Goal: Task Accomplishment & Management: Manage account settings

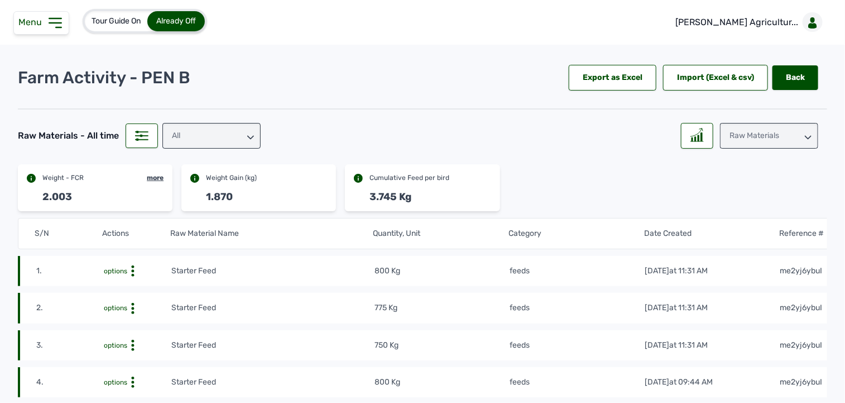
click at [58, 22] on icon at bounding box center [55, 22] width 12 height 9
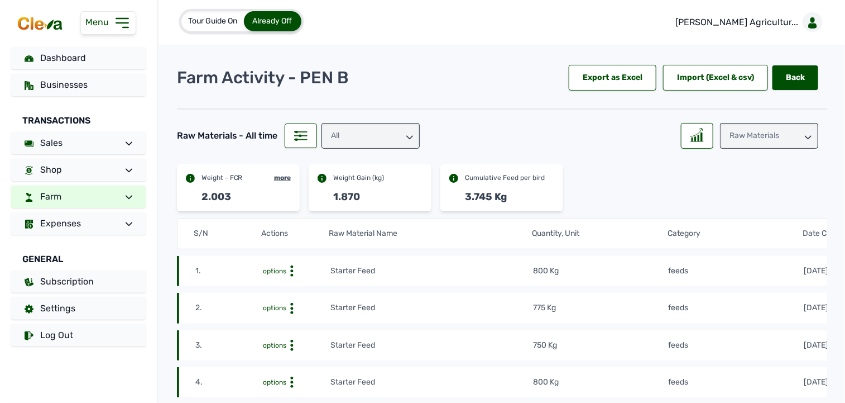
click at [88, 203] on link "Farm" at bounding box center [78, 196] width 135 height 22
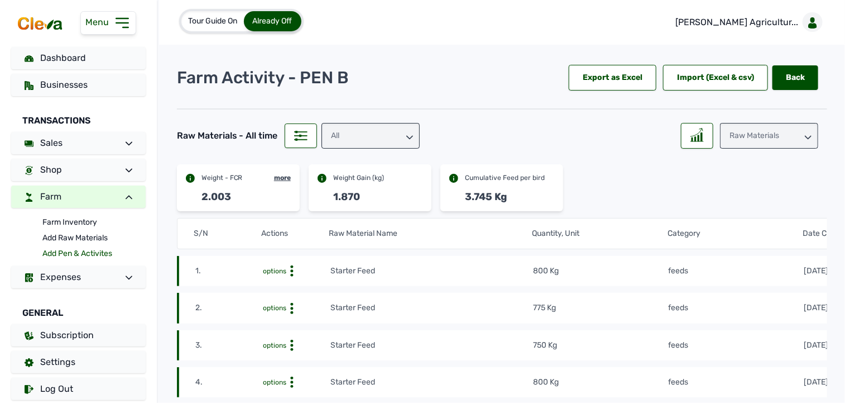
click at [75, 250] on link "Add Pen & Activites" at bounding box center [93, 254] width 103 height 16
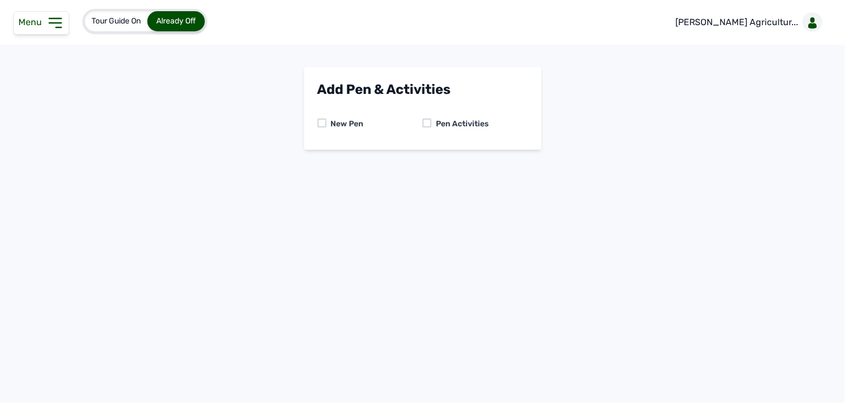
click at [425, 123] on div at bounding box center [427, 122] width 9 height 9
click at [428, 169] on select "-- Select pen -- PEN A (Broilers) PEN B (Broilers)" at bounding box center [423, 170] width 210 height 23
select select "me00sq3e0909"
click at [318, 159] on select "-- Select pen -- PEN A (Broilers) PEN B (Broilers)" at bounding box center [423, 170] width 210 height 23
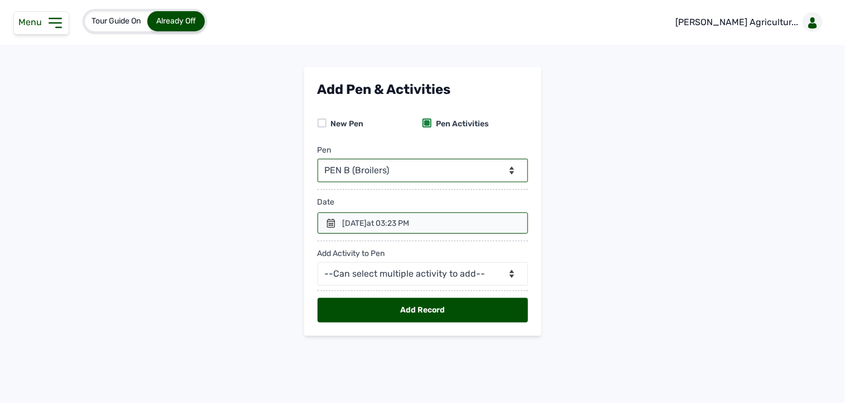
click at [401, 171] on select "-- Select pen -- PEN A (Broilers) PEN B (Broilers)" at bounding box center [423, 170] width 210 height 23
click at [318, 159] on select "-- Select pen -- PEN A (Broilers) PEN B (Broilers)" at bounding box center [423, 170] width 210 height 23
click at [447, 217] on div at bounding box center [423, 222] width 210 height 21
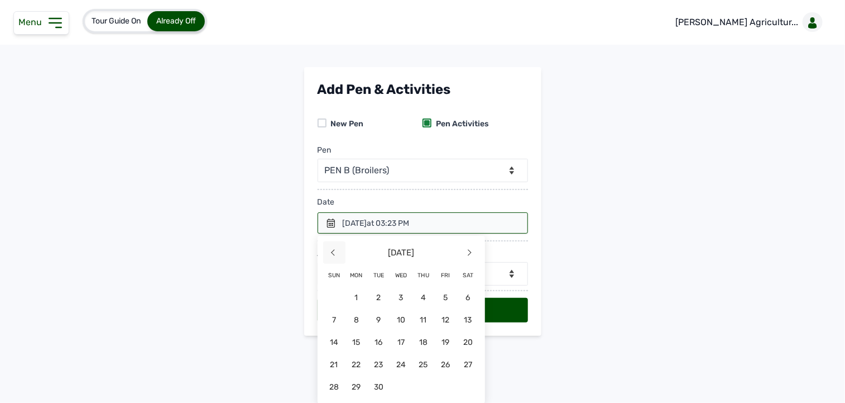
click at [332, 257] on span "<" at bounding box center [334, 252] width 22 height 22
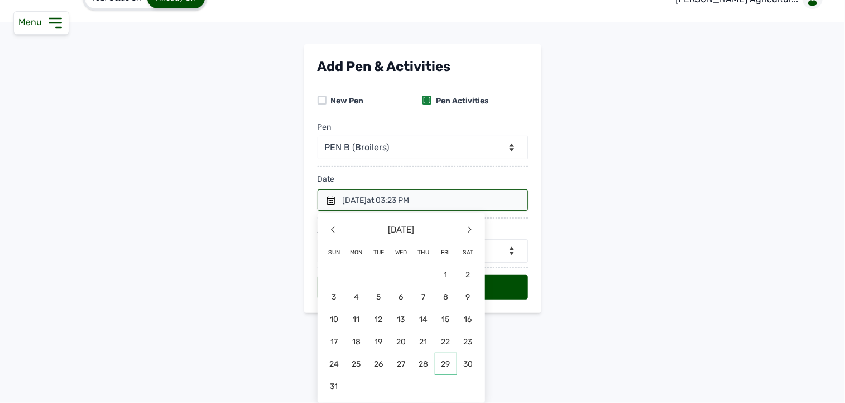
click at [437, 360] on span "29" at bounding box center [446, 363] width 22 height 22
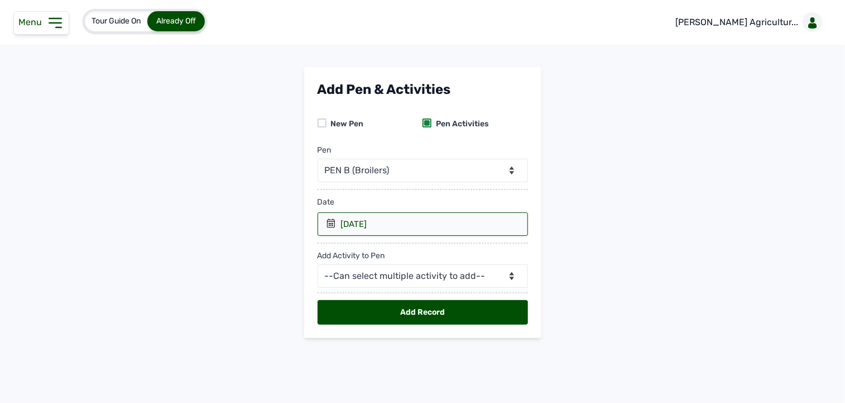
scroll to position [0, 0]
click at [408, 276] on select "--Can select multiple activity to add-- Raw Material Losses Weight" at bounding box center [423, 275] width 210 height 23
select select "Raw Material"
click at [318, 265] on select "--Can select multiple activity to add-- Raw Material Losses Weight" at bounding box center [423, 275] width 210 height 23
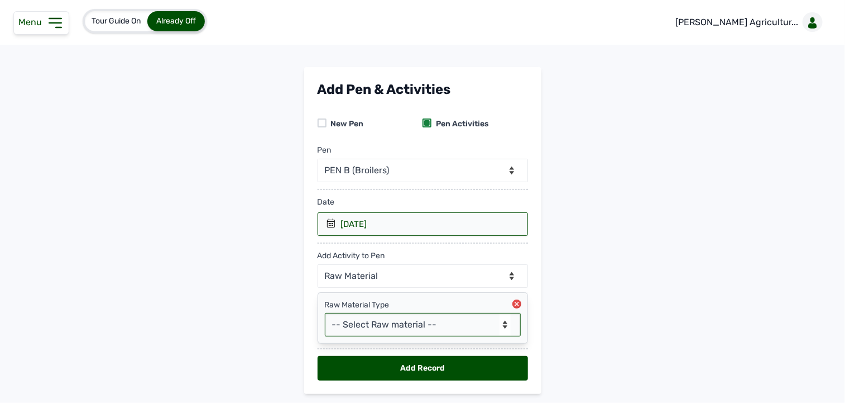
click at [388, 321] on select "-- Select Raw material -- feeds medications vaccines Biomass Fuel" at bounding box center [423, 324] width 196 height 23
select select "feeds"
click at [325, 313] on select "-- Select Raw material -- feeds medications vaccines Biomass Fuel" at bounding box center [423, 324] width 196 height 23
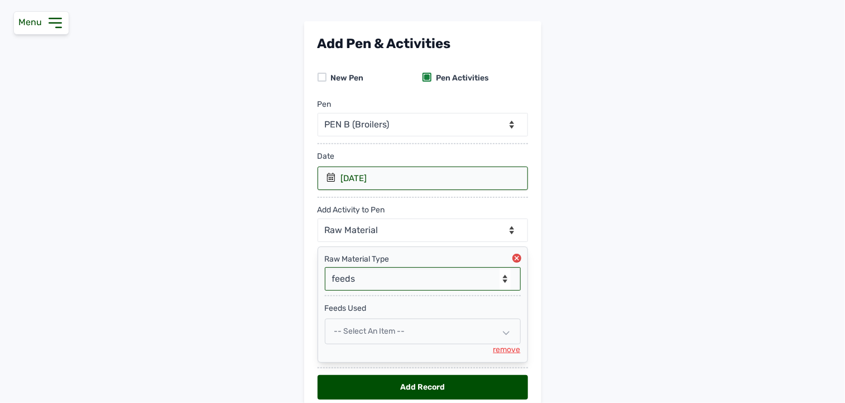
scroll to position [97, 0]
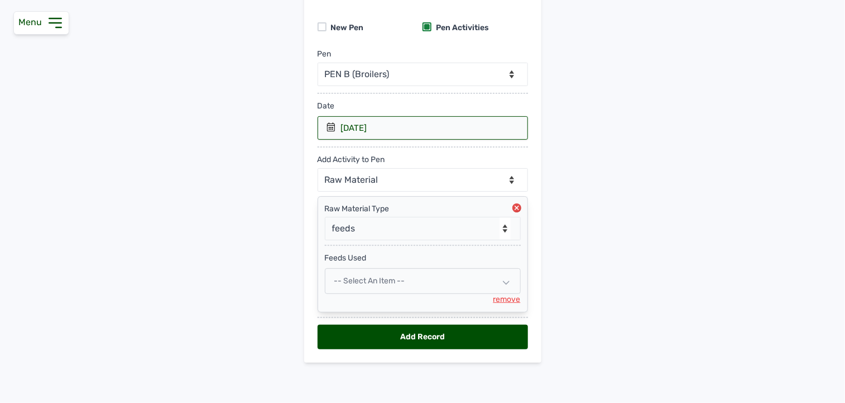
click at [384, 277] on span "-- Select an Item --" at bounding box center [369, 280] width 71 height 9
select select
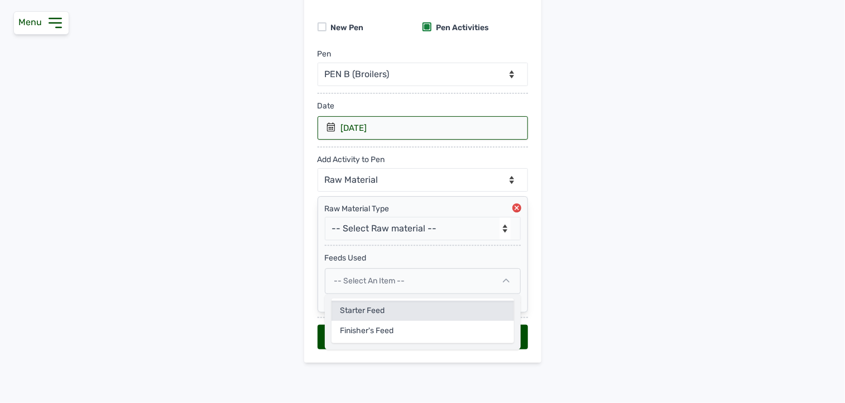
click at [374, 308] on div "Starter Feed" at bounding box center [423, 310] width 183 height 20
select select
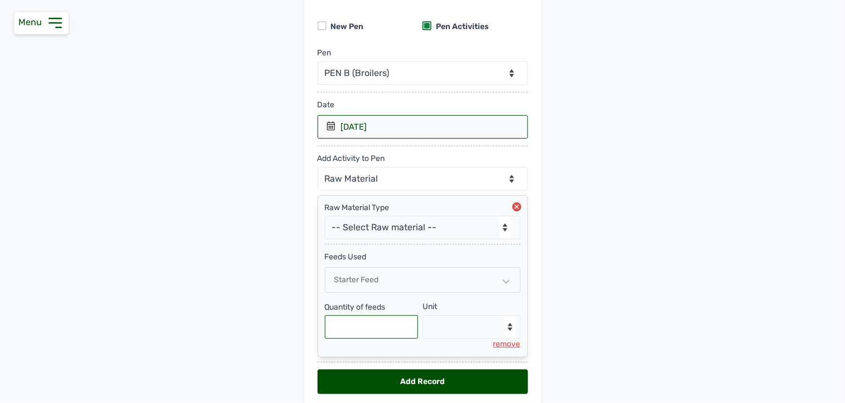
click at [371, 331] on input "text" at bounding box center [372, 326] width 94 height 23
type input "575"
click at [470, 321] on select "--Select unit-- Bag(s) Kg" at bounding box center [472, 326] width 98 height 23
select select "Kg"
click at [423, 316] on select "--Select unit-- Bag(s) Kg" at bounding box center [472, 326] width 98 height 23
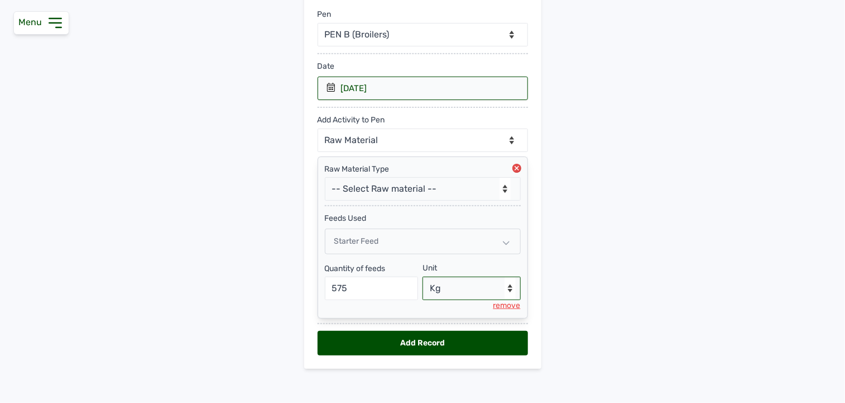
scroll to position [143, 0]
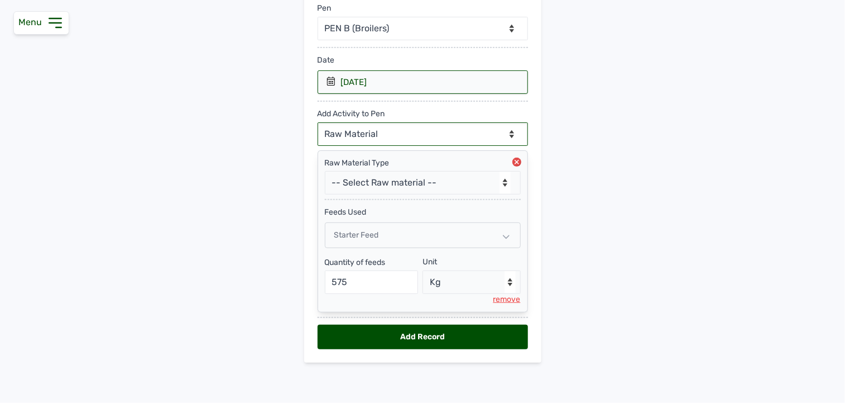
click at [485, 134] on select "--Can select multiple activity to add-- Raw Material Losses Weight" at bounding box center [423, 133] width 210 height 23
select select "Losses"
click at [318, 122] on select "--Can select multiple activity to add-- Raw Material Losses Weight" at bounding box center [423, 133] width 210 height 23
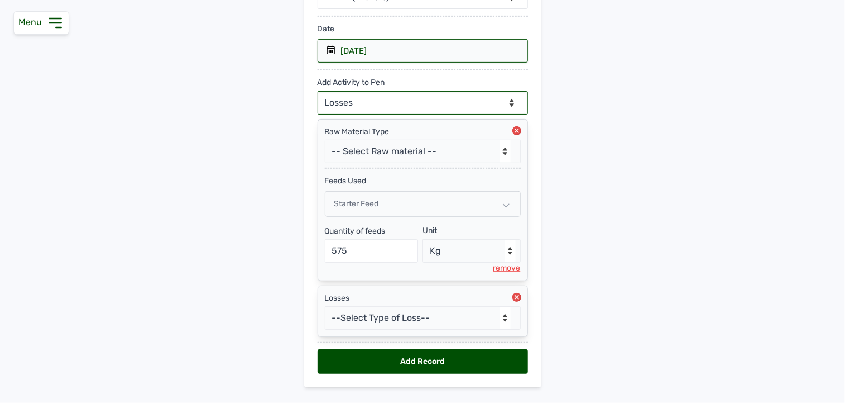
scroll to position [199, 0]
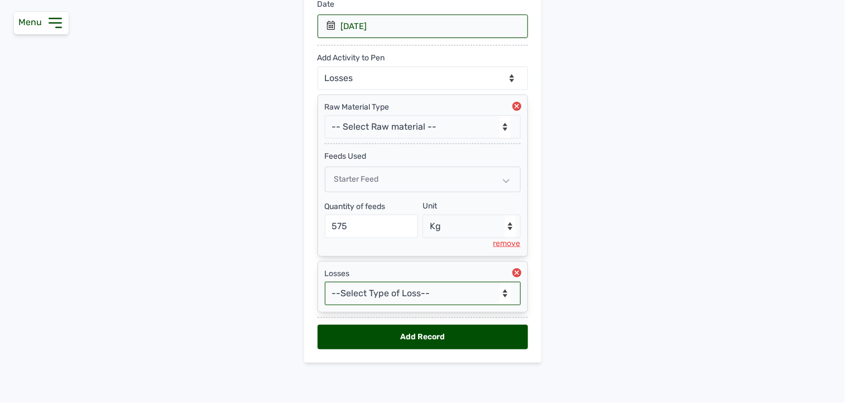
click at [449, 286] on select "--Select Type of Loss-- Mortality Culled Theft" at bounding box center [423, 292] width 196 height 23
select select "Mortality"
click at [325, 281] on select "--Select Type of Loss-- Mortality Culled Theft" at bounding box center [423, 292] width 196 height 23
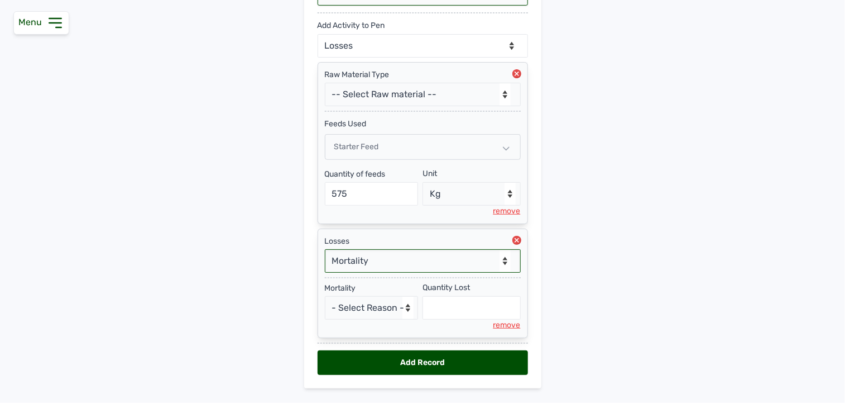
scroll to position [258, 0]
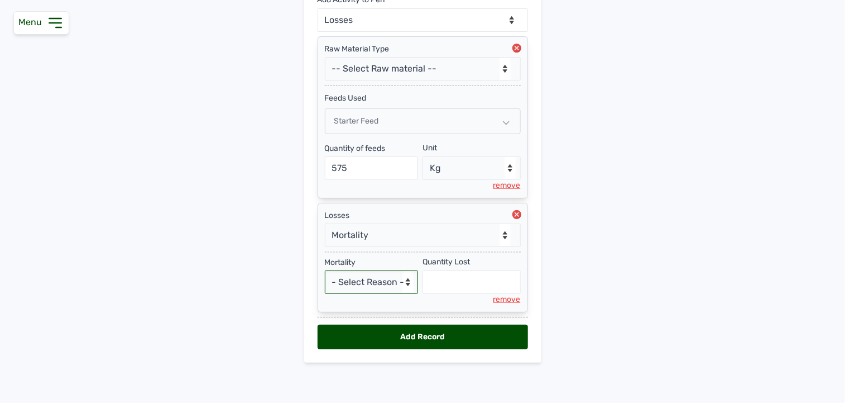
click at [370, 272] on select "- Select Reason - Disease Late Vaccination Wrong Vaccination Heat [MEDICAL_DATA…" at bounding box center [372, 281] width 94 height 23
select select "Others"
click at [325, 270] on select "- Select Reason - Disease Late Vaccination Wrong Vaccination Heat [MEDICAL_DATA…" at bounding box center [372, 281] width 94 height 23
select select "null"
click at [453, 277] on input "text" at bounding box center [472, 281] width 98 height 23
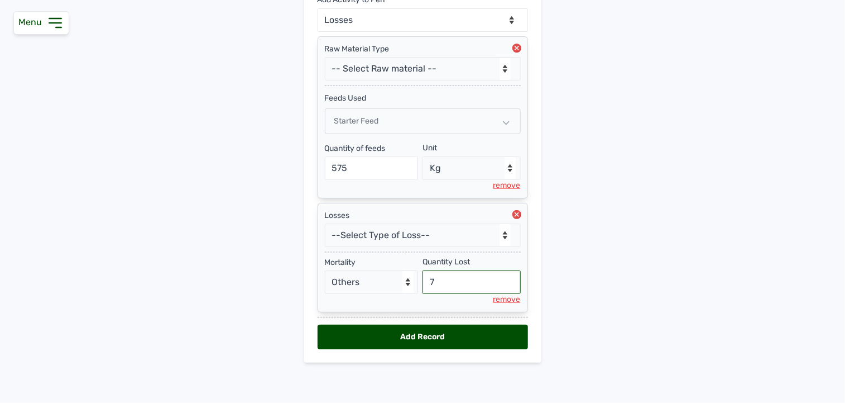
type input "7"
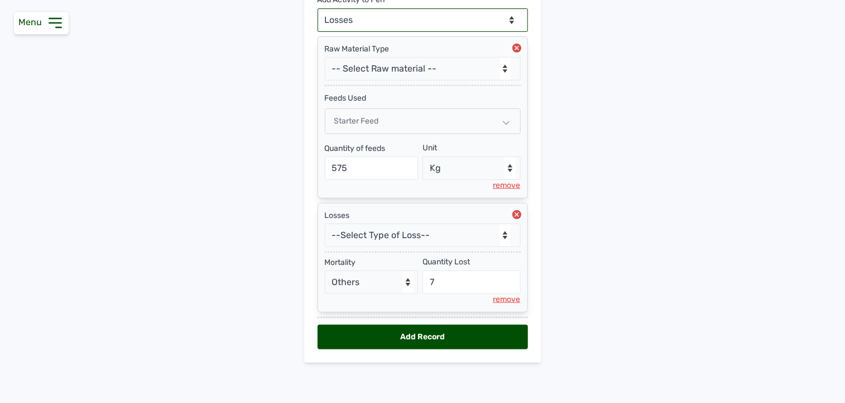
click at [448, 23] on select "--Can select multiple activity to add-- Raw Material Losses Weight" at bounding box center [423, 19] width 210 height 23
select select "Weight"
click at [318, 8] on select "--Can select multiple activity to add-- Raw Material Losses Weight" at bounding box center [423, 19] width 210 height 23
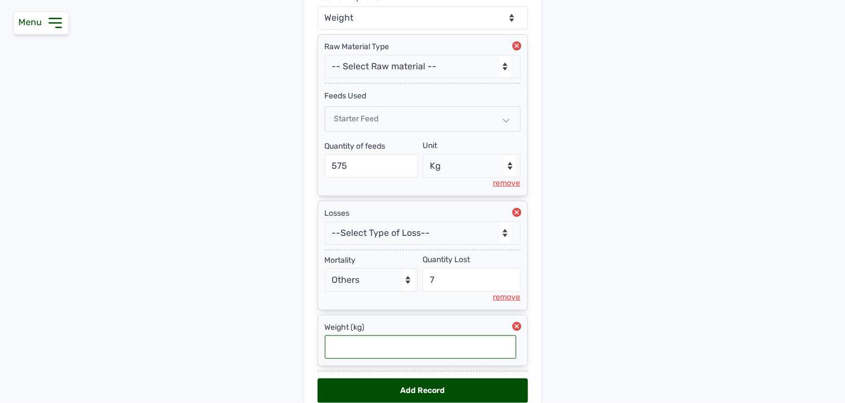
click at [394, 344] on input "text" at bounding box center [421, 346] width 192 height 23
type input "2.004"
click at [406, 382] on div "Add Record" at bounding box center [423, 390] width 210 height 25
select select "null"
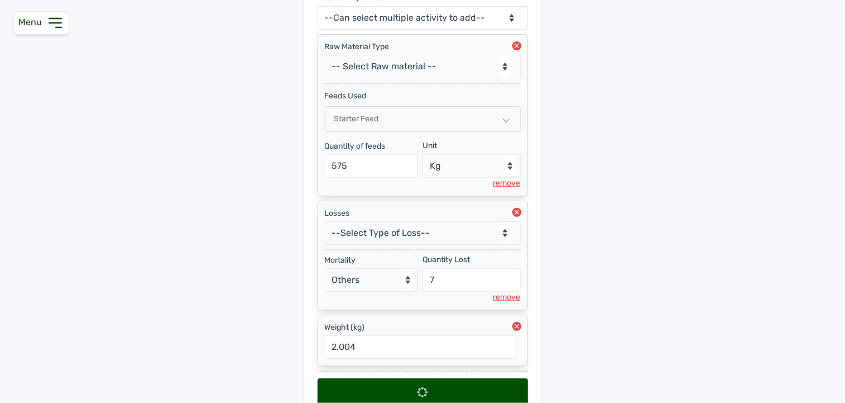
select select
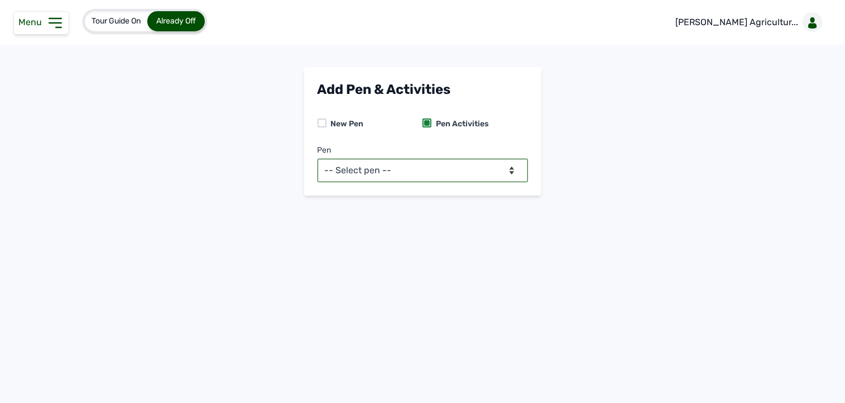
click at [419, 174] on select "-- Select pen -- PEN A (Broilers) PEN B (Broilers)" at bounding box center [423, 170] width 210 height 23
drag, startPoint x: 57, startPoint y: 22, endPoint x: 58, endPoint y: 15, distance: 7.9
click at [58, 15] on icon at bounding box center [55, 23] width 18 height 18
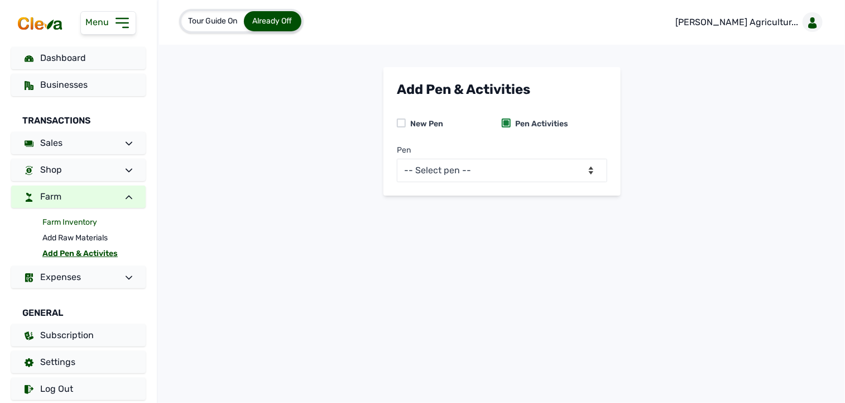
click at [87, 221] on link "Farm Inventory" at bounding box center [93, 222] width 103 height 16
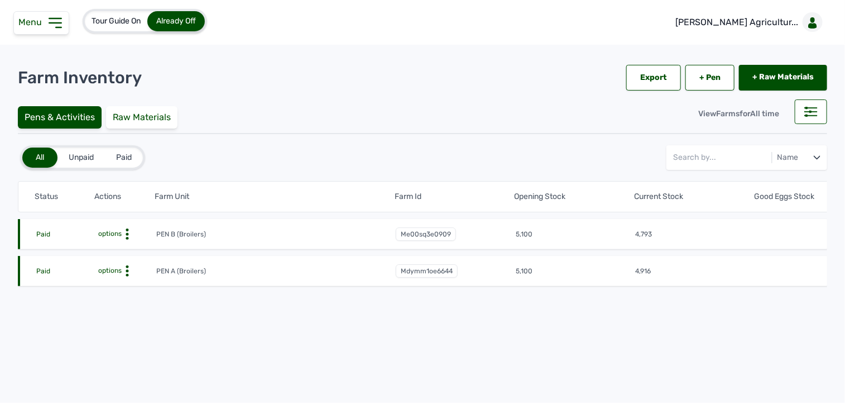
click at [131, 236] on icon at bounding box center [127, 233] width 11 height 11
click at [124, 230] on icon at bounding box center [127, 233] width 11 height 11
click at [96, 247] on div "Farm Activities" at bounding box center [114, 251] width 79 height 13
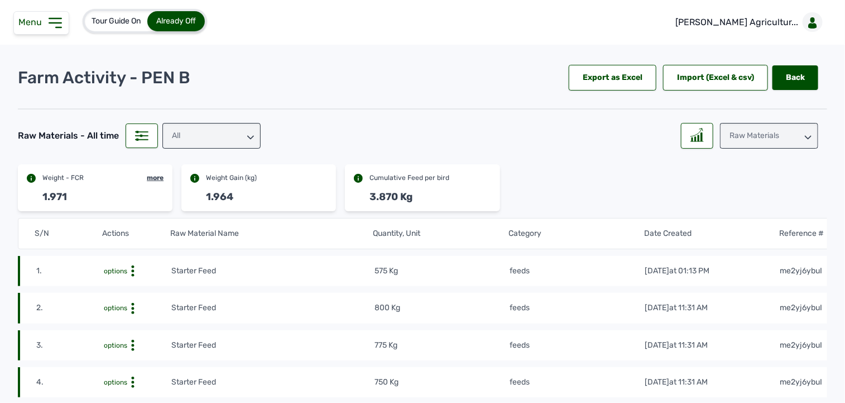
click at [766, 138] on div "Raw Materials" at bounding box center [769, 136] width 98 height 26
click at [739, 182] on div "Weight" at bounding box center [769, 185] width 98 height 20
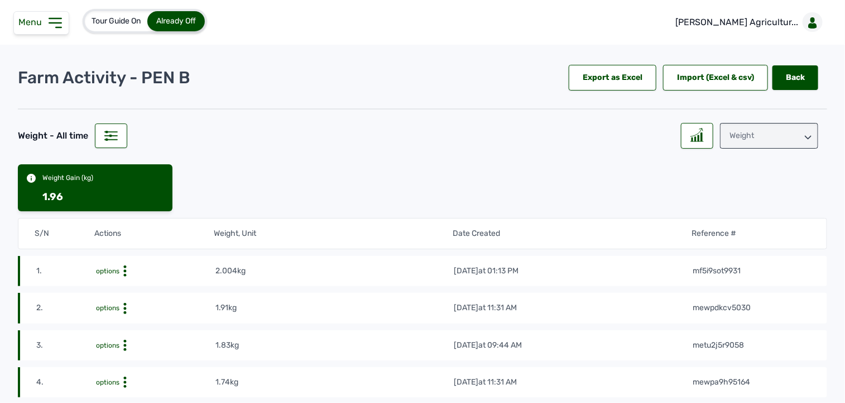
drag, startPoint x: 773, startPoint y: 136, endPoint x: 774, endPoint y: 142, distance: 5.6
click at [774, 140] on div "Weight" at bounding box center [769, 136] width 98 height 26
click at [796, 201] on div "Losses" at bounding box center [769, 205] width 98 height 20
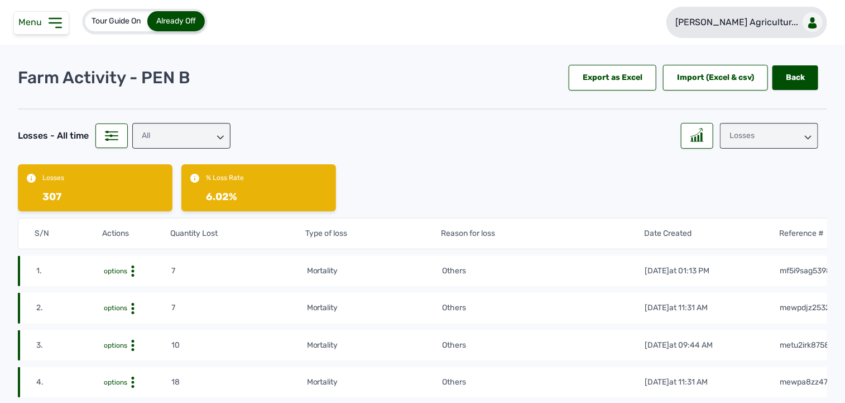
click at [805, 17] on div at bounding box center [813, 22] width 20 height 20
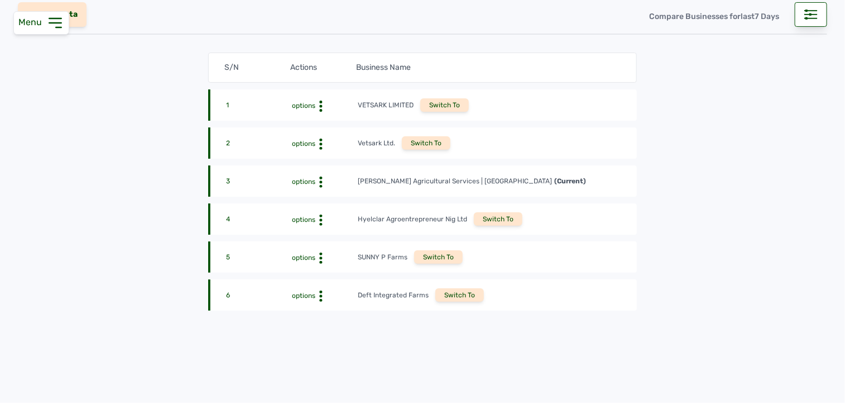
scroll to position [121, 0]
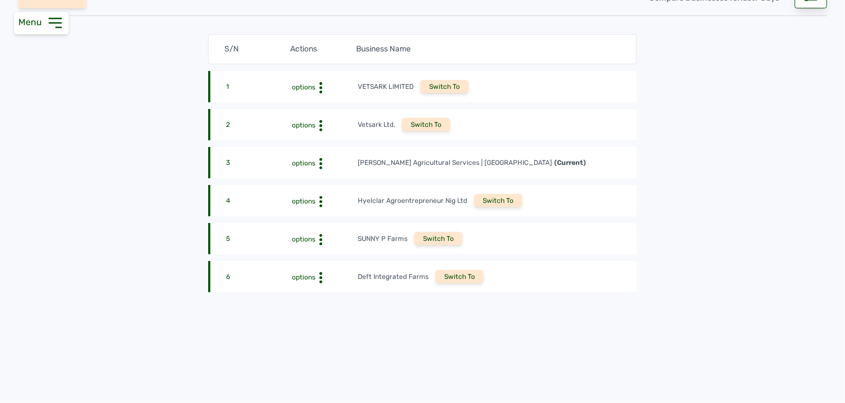
click at [449, 229] on div "5 options SUNNY P Farms Switch To" at bounding box center [422, 238] width 429 height 31
click at [449, 236] on div "Switch To" at bounding box center [438, 238] width 49 height 13
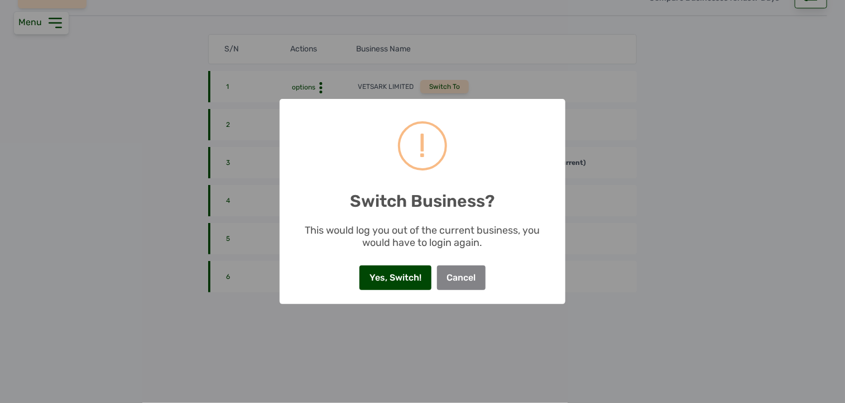
click at [428, 272] on button "Yes, Switch!" at bounding box center [395, 277] width 71 height 25
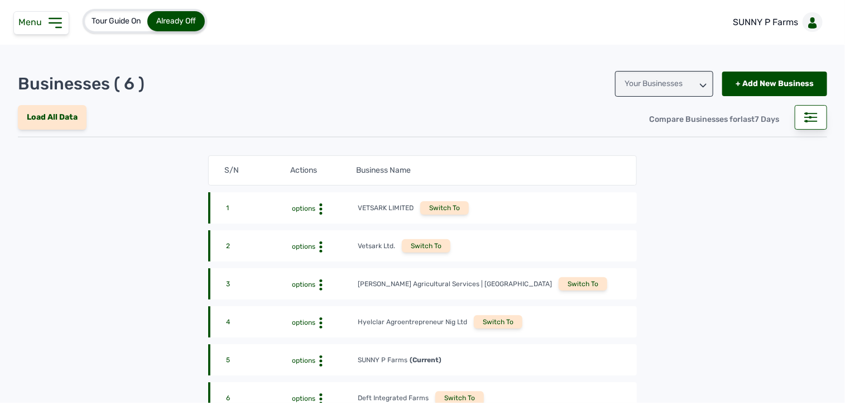
click at [58, 30] on icon at bounding box center [55, 23] width 18 height 18
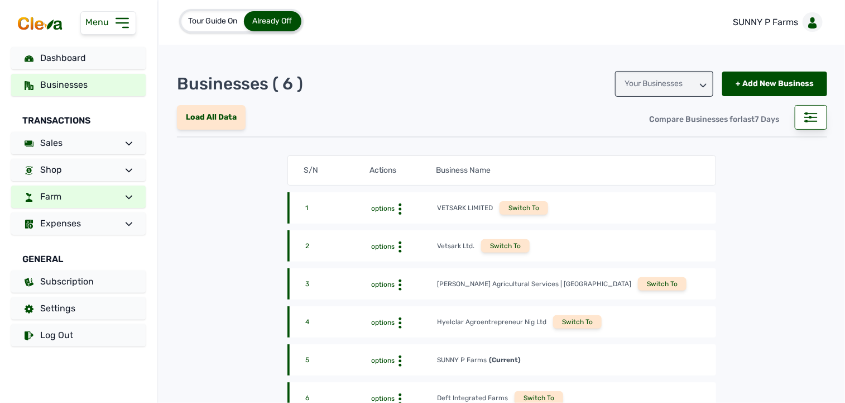
click at [99, 191] on link "Farm" at bounding box center [78, 196] width 135 height 22
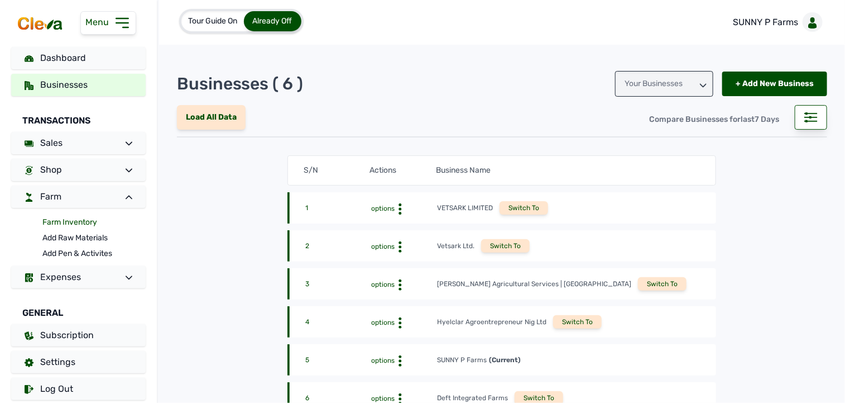
click at [80, 219] on link "Farm Inventory" at bounding box center [93, 222] width 103 height 16
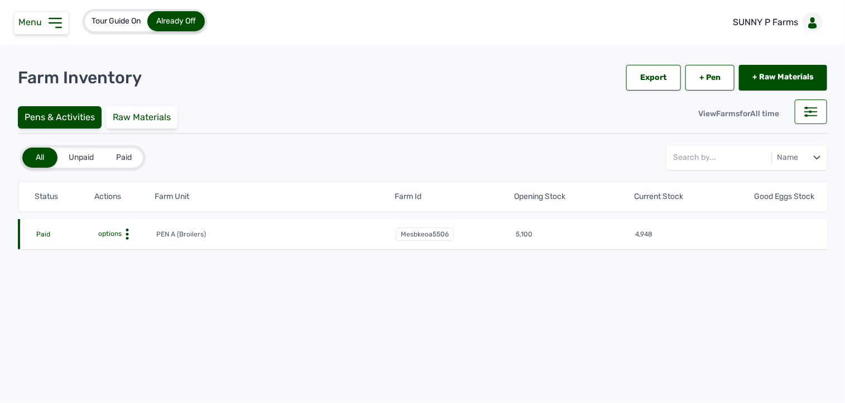
click at [127, 231] on icon at bounding box center [127, 233] width 11 height 11
click at [124, 248] on div "Farm Activities" at bounding box center [114, 251] width 79 height 13
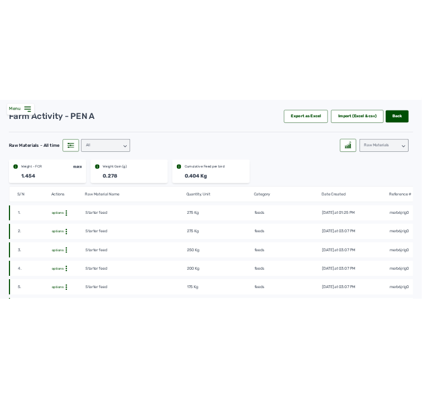
scroll to position [62, 0]
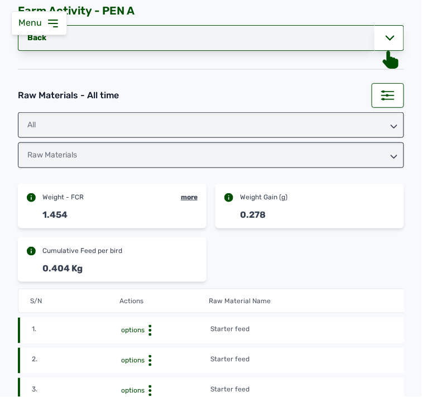
click at [336, 39] on link "Back" at bounding box center [196, 38] width 357 height 26
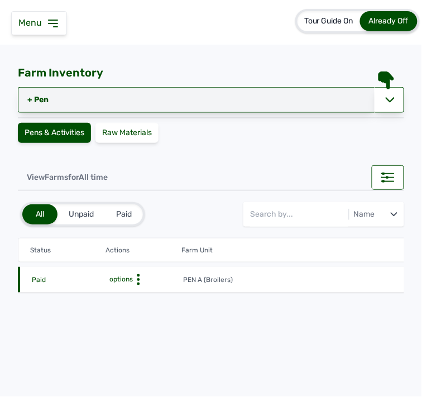
click at [63, 103] on link "+ Pen" at bounding box center [196, 100] width 357 height 26
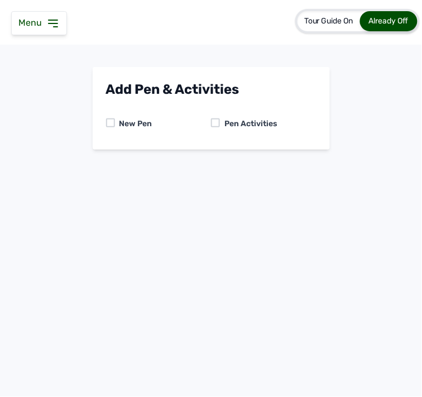
click at [226, 122] on div "Pen Activities" at bounding box center [249, 123] width 58 height 11
click at [217, 129] on div "Pen Activities" at bounding box center [264, 123] width 106 height 11
click at [218, 124] on div at bounding box center [215, 122] width 9 height 9
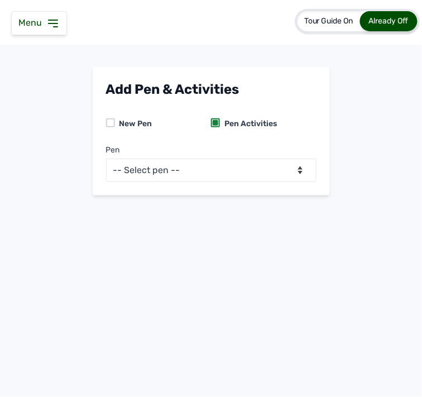
click at [200, 159] on div "Pen -- Select pen -- PEN A (Broilers)" at bounding box center [211, 159] width 210 height 46
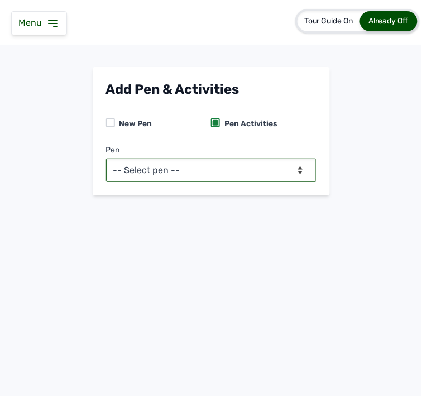
click at [195, 166] on select "-- Select pen -- PEN A (Broilers)" at bounding box center [211, 170] width 210 height 23
select select "mesbkeoa5506"
click at [106, 159] on select "-- Select pen -- PEN A (Broilers)" at bounding box center [211, 170] width 210 height 23
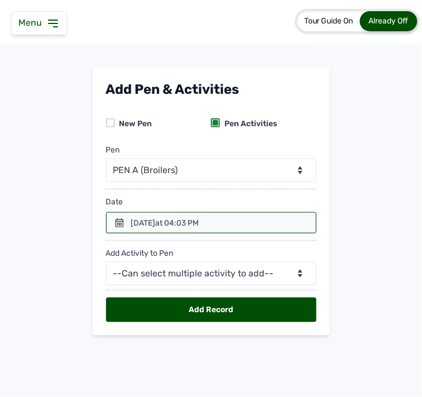
click at [195, 213] on div at bounding box center [211, 222] width 210 height 21
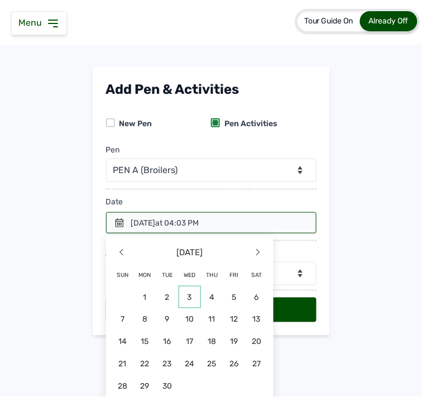
click at [183, 291] on span "3" at bounding box center [190, 297] width 22 height 22
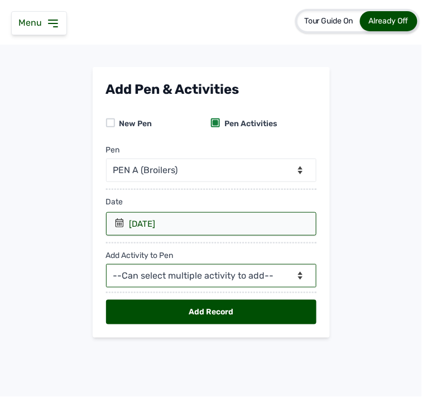
click at [181, 269] on select "--Can select multiple activity to add-- Raw Material Losses Weight" at bounding box center [211, 275] width 210 height 23
select select "Raw Material"
click at [106, 265] on select "--Can select multiple activity to add-- Raw Material Losses Weight" at bounding box center [211, 275] width 210 height 23
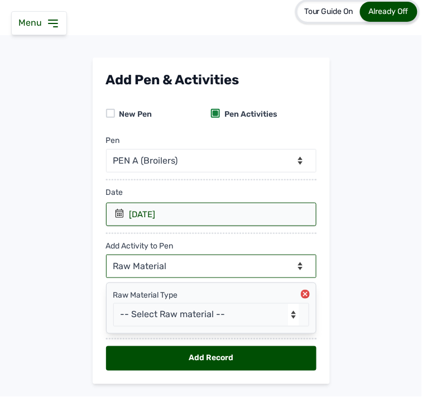
scroll to position [37, 0]
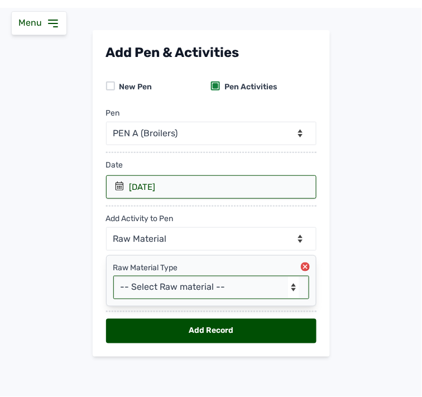
click at [156, 281] on select "-- Select Raw material -- feeds medications vaccines Biomass Fuel" at bounding box center [211, 287] width 196 height 23
select select "feeds"
click at [113, 276] on select "-- Select Raw material -- feeds medications vaccines Biomass Fuel" at bounding box center [211, 287] width 196 height 23
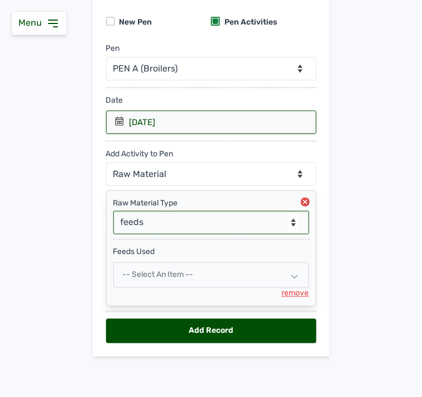
scroll to position [103, 0]
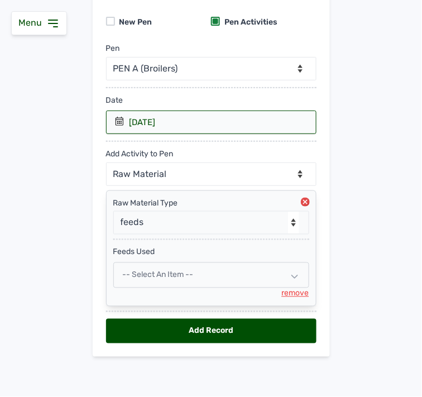
click at [235, 274] on div "-- Select an Item --" at bounding box center [211, 275] width 196 height 26
select select
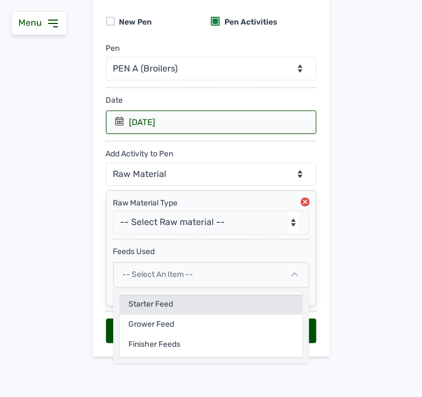
click at [136, 303] on div "Starter feed" at bounding box center [211, 305] width 183 height 20
select select
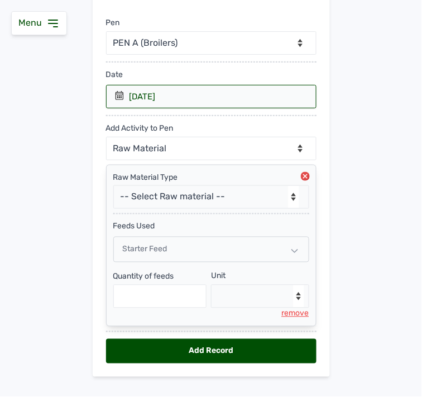
scroll to position [149, 0]
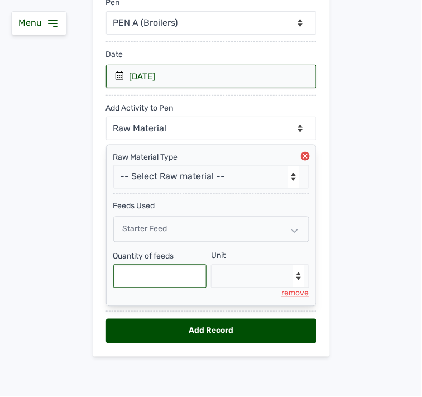
click at [196, 279] on input "text" at bounding box center [160, 276] width 94 height 23
type input "275"
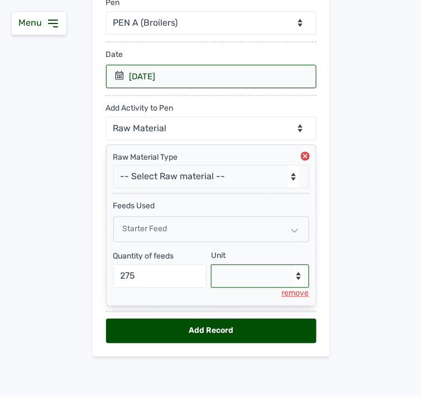
click at [261, 280] on select "--Select unit-- Bag(s) Kg" at bounding box center [260, 276] width 98 height 23
select select "Kg"
click at [211, 265] on select "--Select unit-- Bag(s) Kg" at bounding box center [260, 276] width 98 height 23
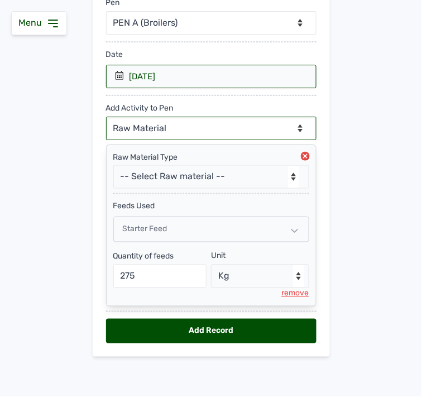
click at [188, 126] on select "--Can select multiple activity to add-- Raw Material Losses Weight" at bounding box center [211, 128] width 210 height 23
select select "Losses"
click at [106, 117] on select "--Can select multiple activity to add-- Raw Material Losses Weight" at bounding box center [211, 128] width 210 height 23
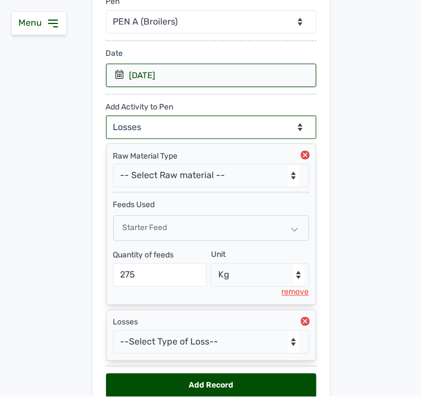
scroll to position [205, 0]
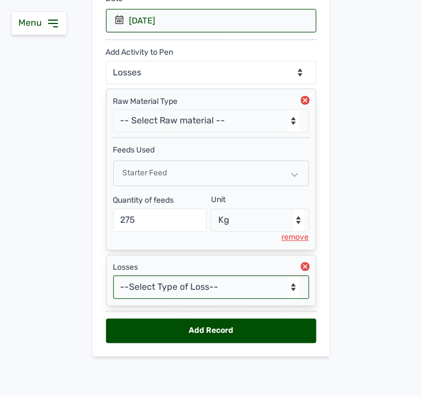
click at [226, 285] on select "--Select Type of Loss-- Mortality Culled Theft" at bounding box center [211, 287] width 196 height 23
select select "Mortality"
click at [113, 276] on select "--Select Type of Loss-- Mortality Culled Theft" at bounding box center [211, 287] width 196 height 23
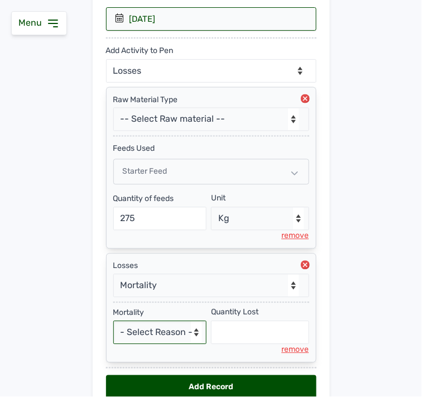
click at [157, 336] on select "- Select Reason - Disease Late Vaccination Wrong Vaccination Heat [MEDICAL_DATA…" at bounding box center [160, 332] width 94 height 23
select select "Others"
click at [113, 322] on select "- Select Reason - Disease Late Vaccination Wrong Vaccination Heat [MEDICAL_DATA…" at bounding box center [160, 332] width 94 height 23
select select "null"
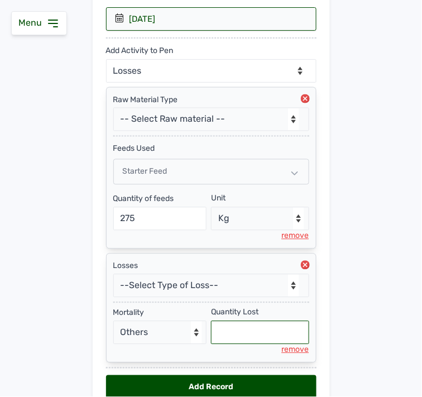
click at [254, 341] on input "text" at bounding box center [260, 332] width 98 height 23
type input "3"
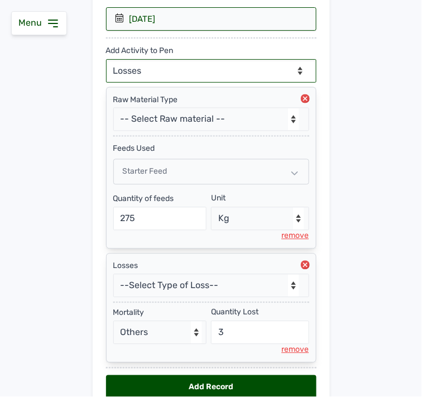
click at [194, 67] on select "--Can select multiple activity to add-- Raw Material Losses Weight" at bounding box center [211, 70] width 210 height 23
select select "Weight"
click at [106, 59] on select "--Can select multiple activity to add-- Raw Material Losses Weight" at bounding box center [211, 70] width 210 height 23
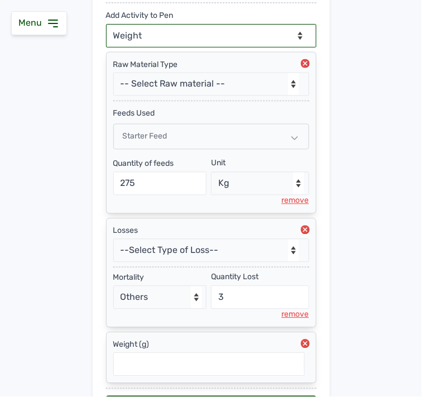
scroll to position [319, 0]
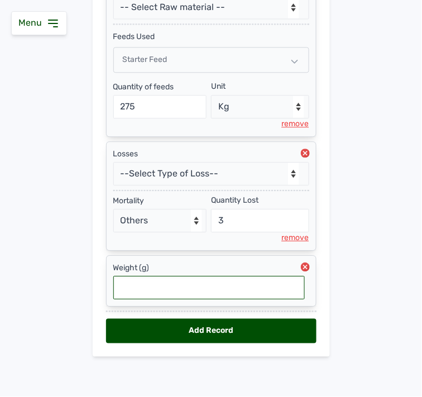
click at [184, 289] on input "text" at bounding box center [209, 287] width 192 height 23
type input "0.32"
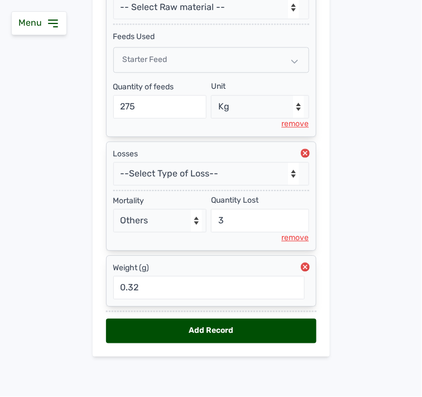
click at [188, 334] on div "Add Record" at bounding box center [211, 331] width 210 height 25
select select "null"
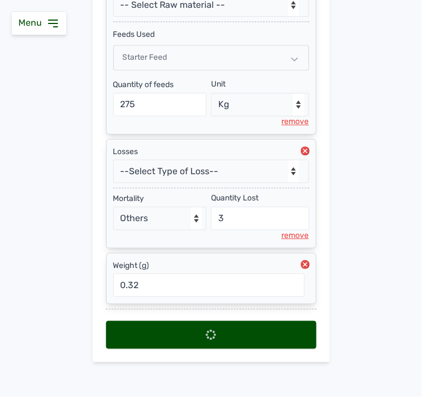
select select
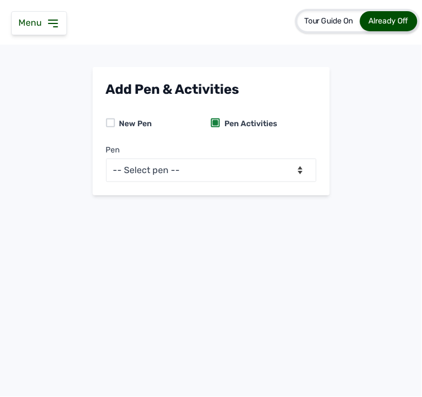
click at [57, 22] on icon at bounding box center [52, 23] width 13 height 13
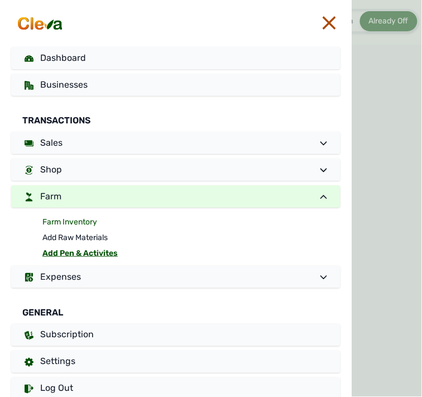
click at [80, 222] on link "Farm Inventory" at bounding box center [191, 222] width 298 height 16
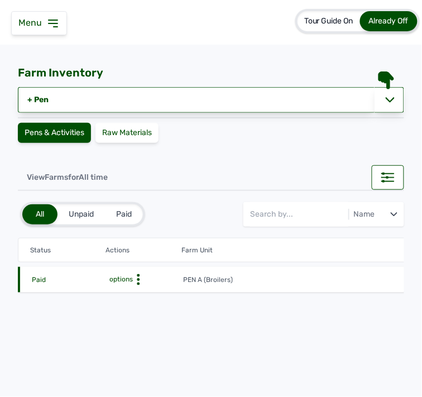
click at [135, 276] on icon at bounding box center [138, 279] width 11 height 11
click at [128, 290] on div "Farm Activities" at bounding box center [141, 296] width 79 height 13
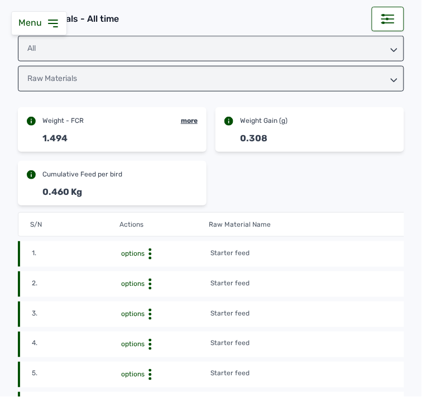
scroll to position [124, 0]
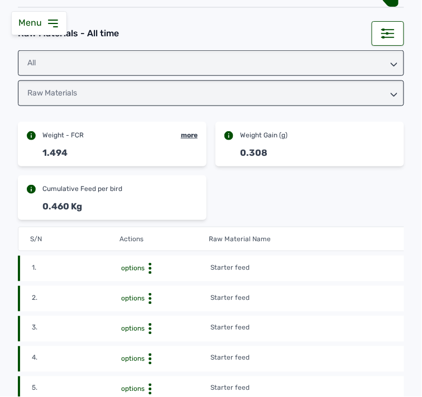
click at [69, 87] on div "Raw Materials" at bounding box center [211, 93] width 386 height 26
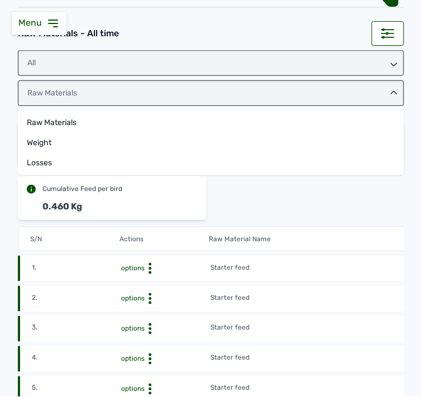
click at [71, 64] on div "All" at bounding box center [211, 63] width 386 height 26
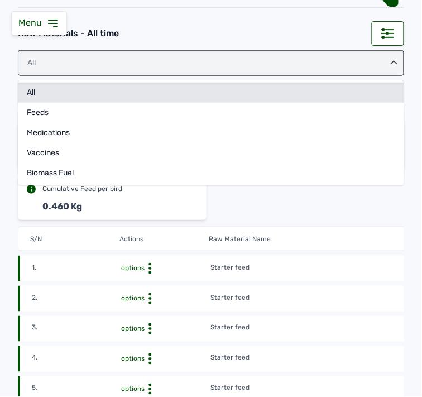
click at [76, 97] on div "All" at bounding box center [211, 93] width 386 height 20
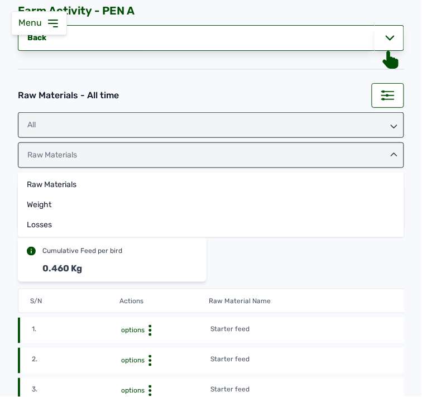
scroll to position [0, 0]
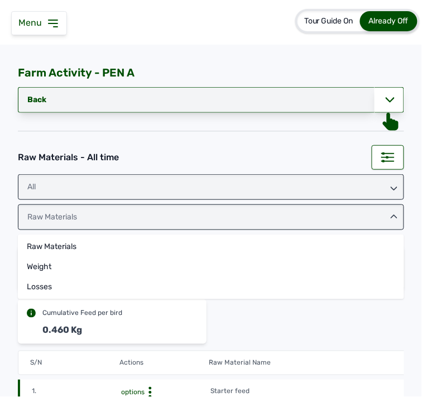
click at [347, 99] on link "Back" at bounding box center [196, 100] width 357 height 26
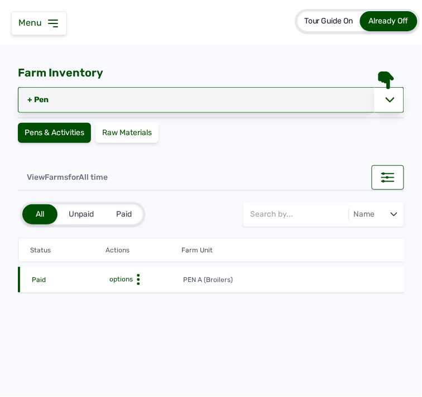
click at [62, 107] on link "+ Pen" at bounding box center [196, 100] width 357 height 26
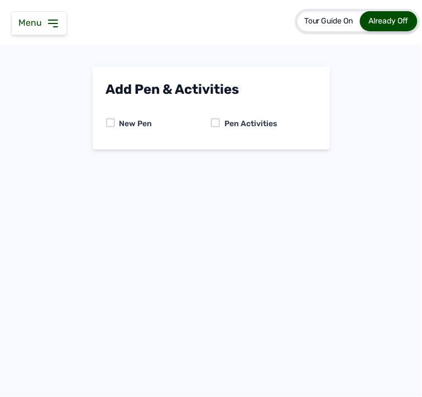
click at [215, 124] on div at bounding box center [215, 122] width 9 height 9
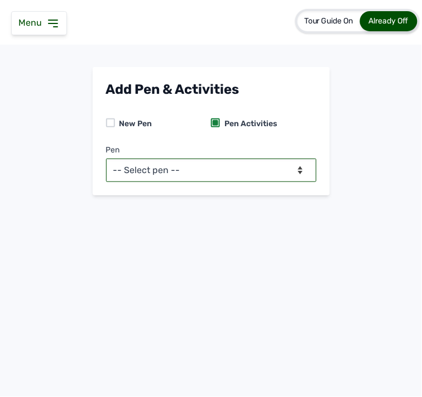
click at [211, 168] on select "-- Select pen -- PEN A (Broilers)" at bounding box center [211, 170] width 210 height 23
select select "mesbkeoa5506"
click at [106, 159] on select "-- Select pen -- PEN A (Broilers)" at bounding box center [211, 170] width 210 height 23
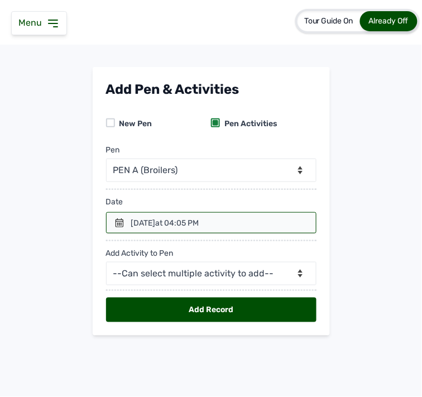
click at [121, 218] on div at bounding box center [211, 222] width 210 height 21
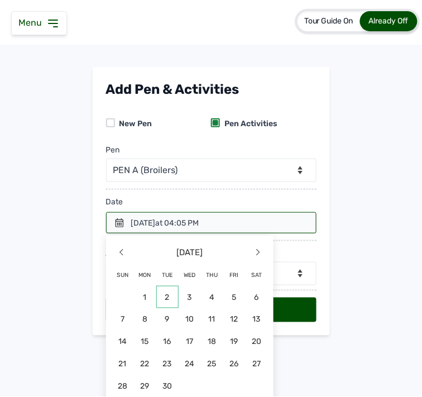
click at [169, 295] on span "2" at bounding box center [167, 297] width 22 height 22
click at [169, 295] on div "Add Record" at bounding box center [211, 306] width 210 height 31
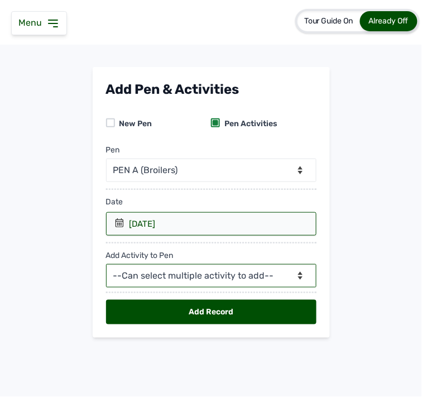
click at [166, 270] on select "--Can select multiple activity to add-- Raw Material Losses Weight" at bounding box center [211, 275] width 210 height 23
select select "Raw Material"
click at [106, 265] on select "--Can select multiple activity to add-- Raw Material Losses Weight" at bounding box center [211, 275] width 210 height 23
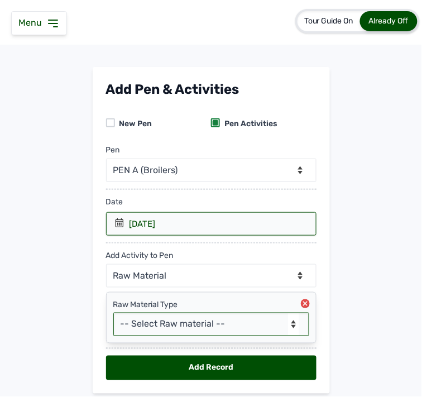
click at [152, 321] on select "-- Select Raw material -- feeds medications vaccines Biomass Fuel" at bounding box center [211, 324] width 196 height 23
select select "Biomass Fuel"
click at [113, 313] on select "-- Select Raw material -- feeds medications vaccines Biomass Fuel" at bounding box center [211, 324] width 196 height 23
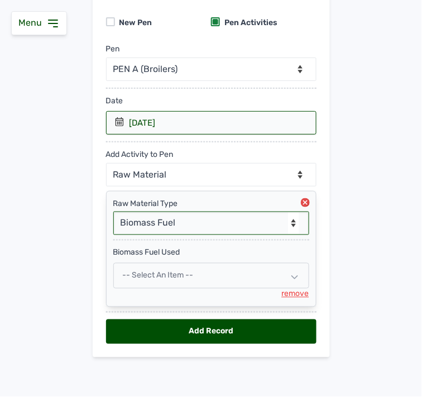
scroll to position [103, 0]
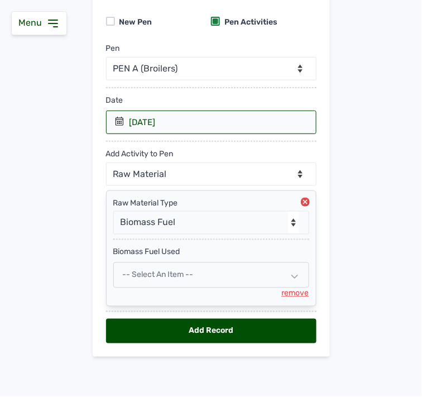
click at [187, 279] on span "-- Select an Item --" at bounding box center [158, 274] width 71 height 9
select select
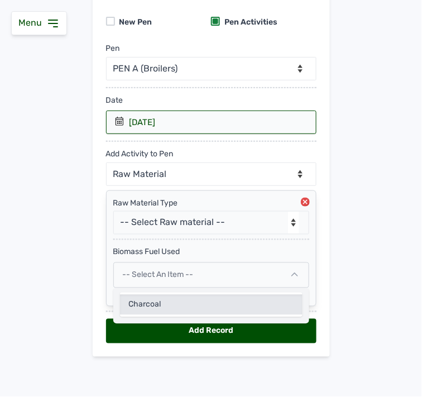
click at [181, 301] on div "Charcoal" at bounding box center [211, 305] width 183 height 20
select select
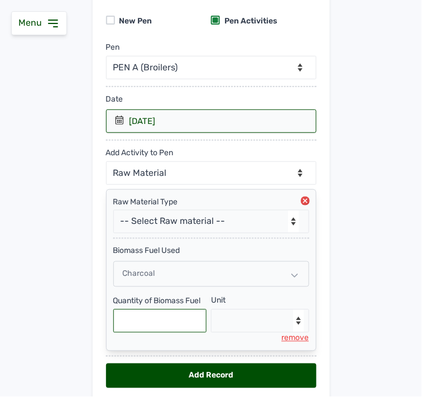
click at [192, 326] on input "text" at bounding box center [160, 320] width 94 height 23
type input "1"
click at [255, 313] on div "Unit --Select unit-- Bag(s)" at bounding box center [260, 313] width 98 height 39
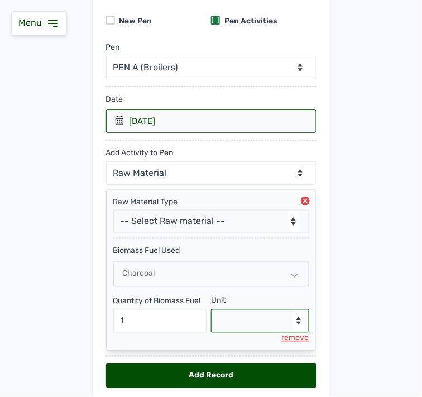
click at [255, 317] on select "--Select unit-- Bag(s)" at bounding box center [260, 320] width 98 height 23
select select "Bag(s)"
click at [211, 310] on select "--Select unit-- Bag(s)" at bounding box center [260, 320] width 98 height 23
click at [212, 375] on div "Add Record" at bounding box center [211, 375] width 210 height 25
select select "null"
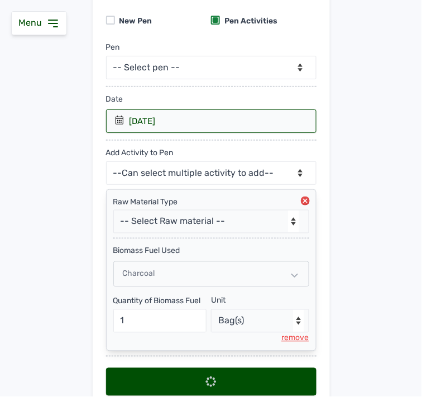
scroll to position [0, 0]
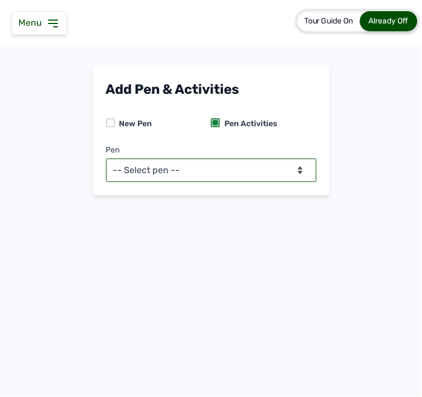
click at [219, 163] on select "-- Select pen -- PEN A (Broilers)" at bounding box center [211, 170] width 210 height 23
select select "mesbkeoa5506"
click at [106, 159] on select "-- Select pen -- PEN A (Broilers)" at bounding box center [211, 170] width 210 height 23
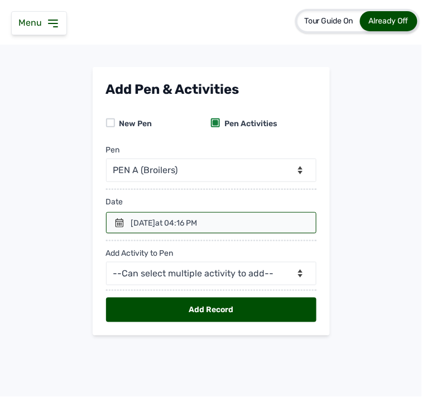
click at [138, 224] on div "[DATE] 04:16 PM" at bounding box center [164, 223] width 66 height 11
click at [122, 219] on icon at bounding box center [119, 222] width 9 height 9
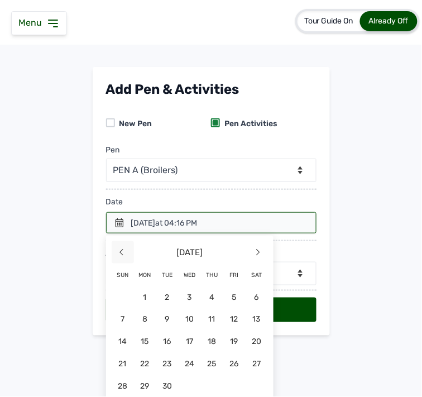
click at [127, 253] on span "<" at bounding box center [123, 252] width 22 height 22
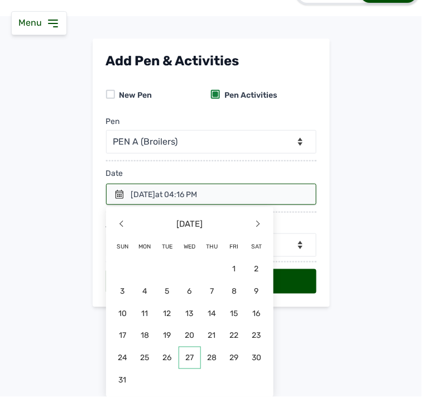
click at [179, 356] on span "27" at bounding box center [190, 358] width 22 height 22
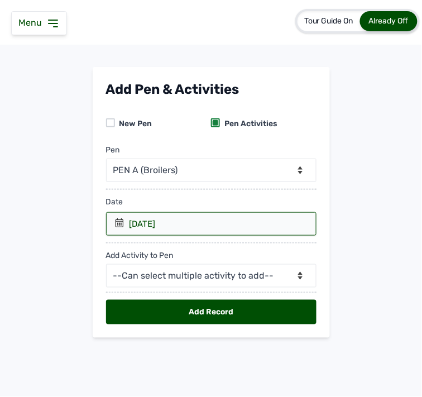
scroll to position [0, 0]
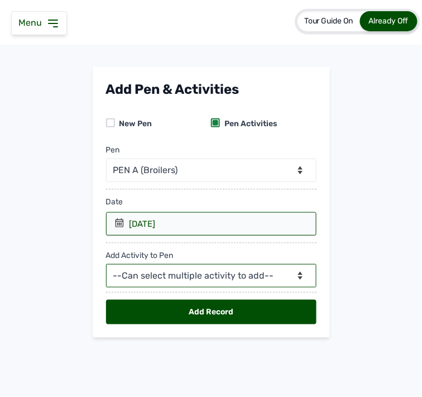
click at [209, 274] on select "--Can select multiple activity to add-- Raw Material Losses Weight" at bounding box center [211, 275] width 210 height 23
select select "Raw Material"
click at [106, 265] on select "--Can select multiple activity to add-- Raw Material Losses Weight" at bounding box center [211, 275] width 210 height 23
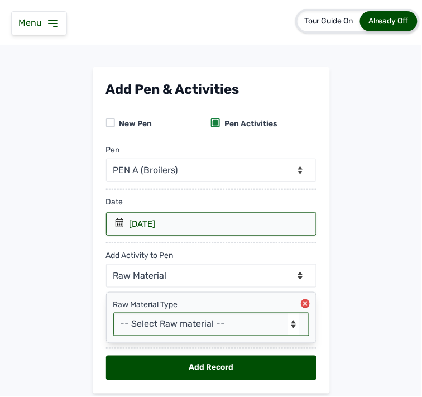
click at [175, 325] on select "-- Select Raw material -- feeds medications vaccines Biomass Fuel" at bounding box center [211, 324] width 196 height 23
select select "Biomass Fuel"
click at [113, 313] on select "-- Select Raw material -- feeds medications vaccines Biomass Fuel" at bounding box center [211, 324] width 196 height 23
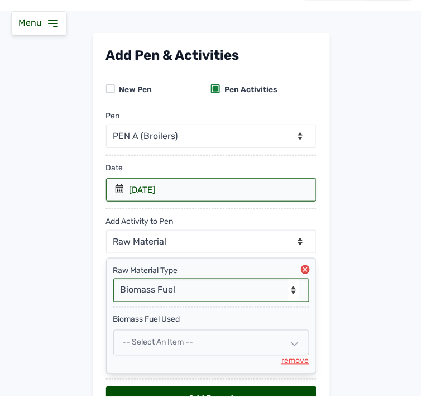
scroll to position [103, 0]
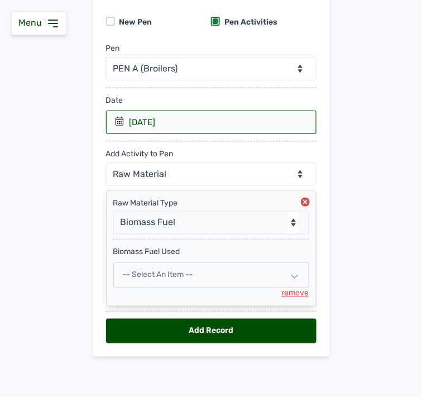
click at [243, 276] on div "-- Select an Item --" at bounding box center [211, 275] width 196 height 26
select select
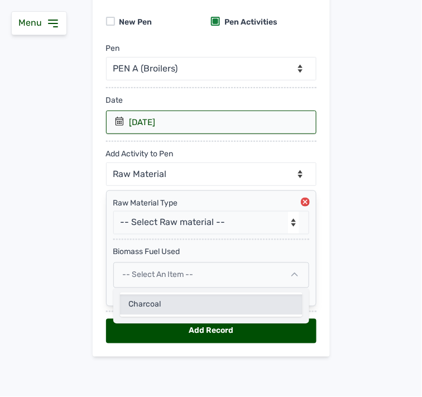
click at [194, 303] on div "Charcoal" at bounding box center [211, 305] width 183 height 20
select select
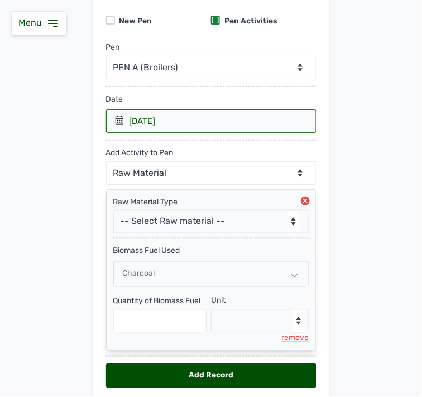
click at [185, 309] on div "Quantity of Biomass Fuel" at bounding box center [162, 314] width 98 height 37
drag, startPoint x: 183, startPoint y: 324, endPoint x: 265, endPoint y: 287, distance: 90.5
click at [183, 324] on input "text" at bounding box center [160, 320] width 94 height 23
type input "2"
click at [231, 326] on select "--Select unit-- Bag(s)" at bounding box center [260, 320] width 98 height 23
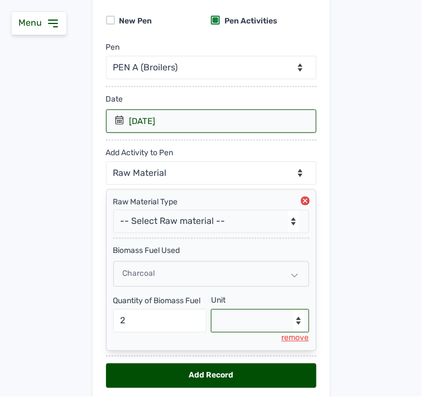
select select "Bag(s)"
click at [211, 310] on select "--Select unit-- Bag(s)" at bounding box center [260, 320] width 98 height 23
click at [179, 373] on div "Add Record" at bounding box center [211, 375] width 210 height 25
select select "null"
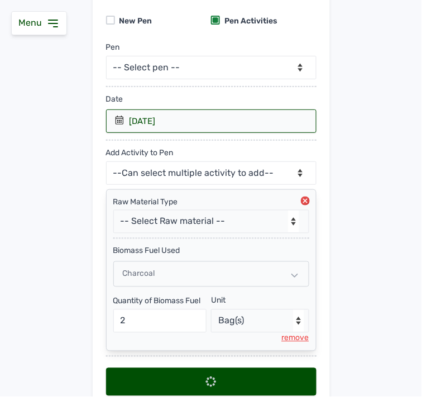
scroll to position [0, 0]
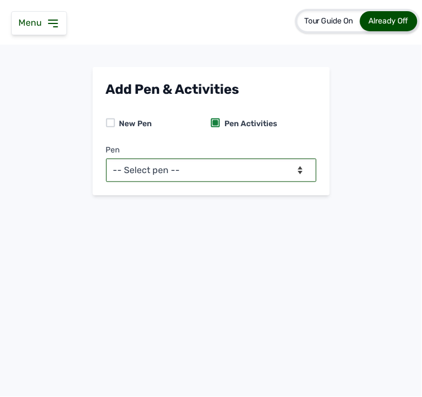
click at [287, 175] on select "-- Select pen -- PEN A (Broilers)" at bounding box center [211, 170] width 210 height 23
select select "mesbkeoa5506"
click at [106, 159] on select "-- Select pen -- PEN A (Broilers)" at bounding box center [211, 170] width 210 height 23
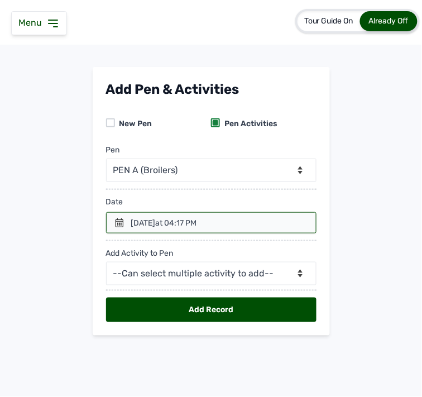
click at [114, 225] on div at bounding box center [211, 222] width 210 height 21
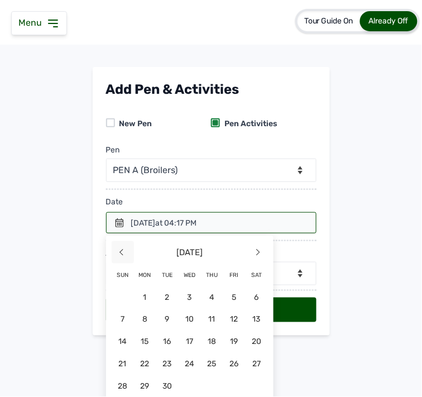
click at [117, 252] on span "<" at bounding box center [123, 252] width 22 height 22
drag, startPoint x: 207, startPoint y: 380, endPoint x: 216, endPoint y: 372, distance: 12.3
click at [208, 380] on span "28" at bounding box center [212, 386] width 22 height 22
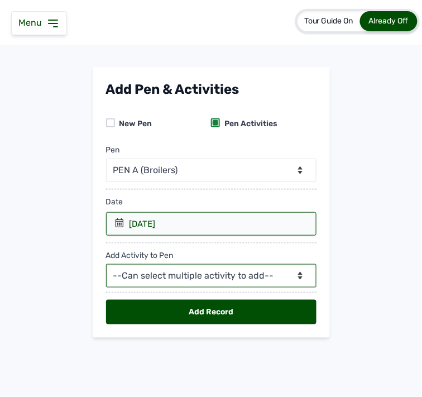
click at [241, 281] on select "--Can select multiple activity to add-- Raw Material Losses Weight" at bounding box center [211, 275] width 210 height 23
select select "Raw Material"
click at [106, 265] on select "--Can select multiple activity to add-- Raw Material Losses Weight" at bounding box center [211, 275] width 210 height 23
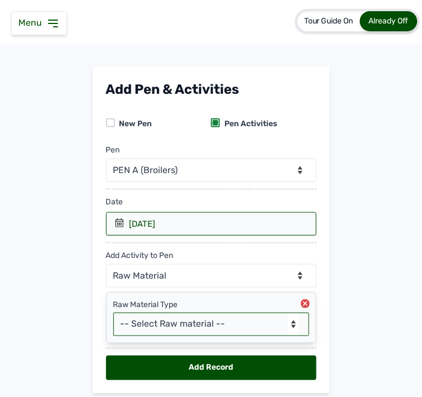
click at [179, 326] on select "-- Select Raw material -- feeds medications vaccines Biomass Fuel" at bounding box center [211, 324] width 196 height 23
select select "Biomass Fuel"
click at [113, 313] on select "-- Select Raw material -- feeds medications vaccines Biomass Fuel" at bounding box center [211, 324] width 196 height 23
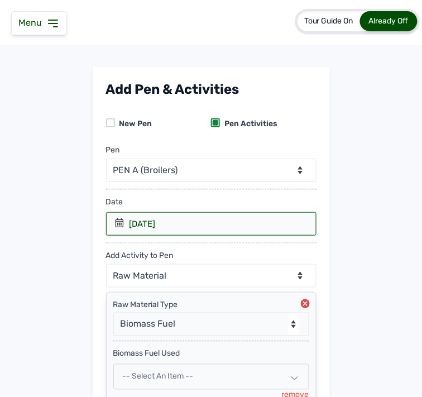
click at [204, 380] on div "-- Select an Item --" at bounding box center [211, 377] width 196 height 26
select select
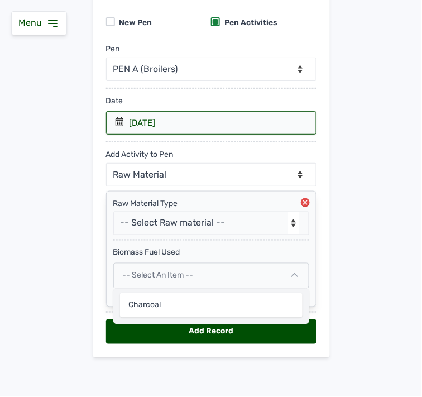
scroll to position [103, 0]
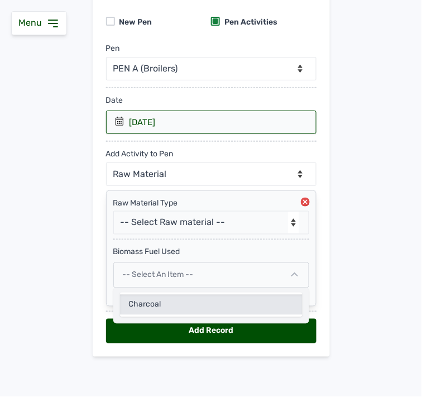
click at [213, 301] on div "Charcoal" at bounding box center [211, 305] width 183 height 20
select select
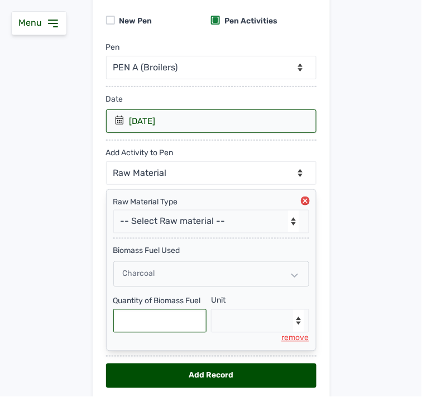
click at [183, 322] on input "text" at bounding box center [160, 320] width 94 height 23
type input "2"
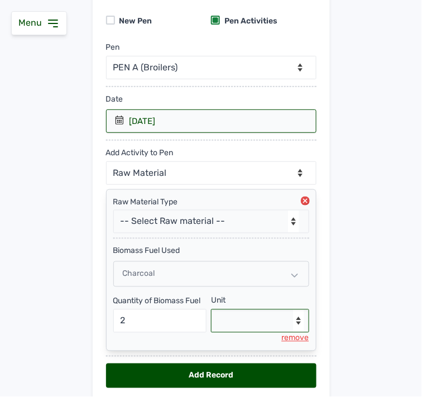
click at [248, 317] on select "--Select unit-- Bag(s)" at bounding box center [260, 320] width 98 height 23
select select "Bag(s)"
click at [211, 310] on select "--Select unit-- Bag(s)" at bounding box center [260, 320] width 98 height 23
click at [147, 370] on div "Add Record" at bounding box center [211, 375] width 210 height 25
select select "null"
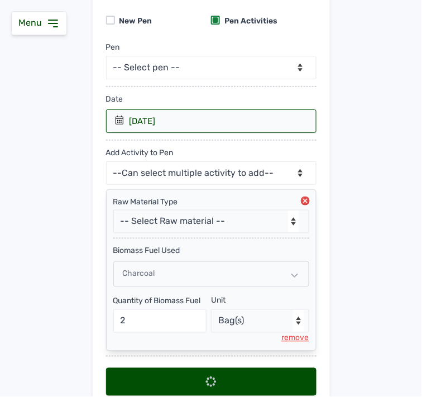
scroll to position [0, 0]
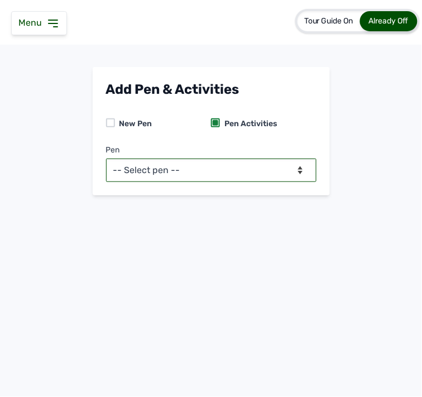
click at [270, 180] on select "-- Select pen -- PEN A (Broilers)" at bounding box center [211, 170] width 210 height 23
select select "mesbkeoa5506"
click at [106, 159] on select "-- Select pen -- PEN A (Broilers)" at bounding box center [211, 170] width 210 height 23
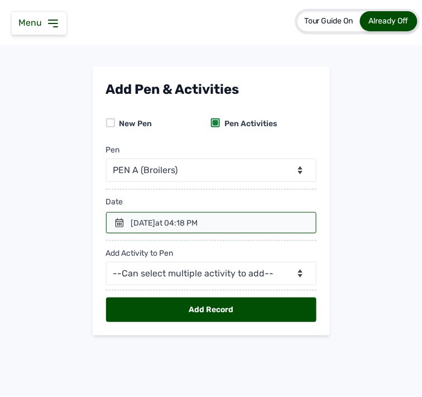
click at [121, 226] on icon at bounding box center [119, 222] width 9 height 9
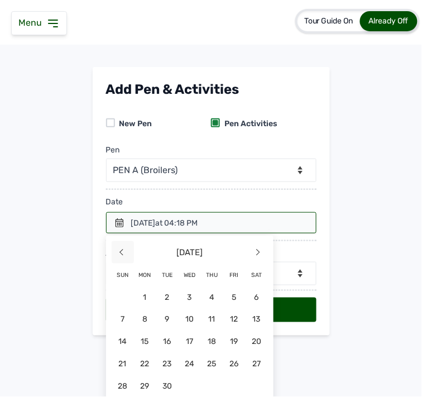
click at [112, 250] on span "<" at bounding box center [123, 252] width 22 height 22
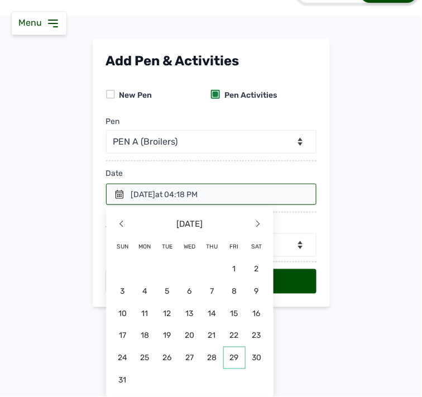
click at [227, 355] on span "29" at bounding box center [234, 358] width 22 height 22
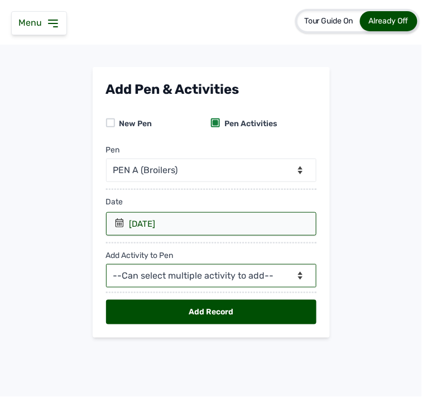
click at [249, 271] on select "--Can select multiple activity to add-- Raw Material Losses Weight" at bounding box center [211, 275] width 210 height 23
select select "Raw Material"
click at [106, 265] on select "--Can select multiple activity to add-- Raw Material Losses Weight" at bounding box center [211, 275] width 210 height 23
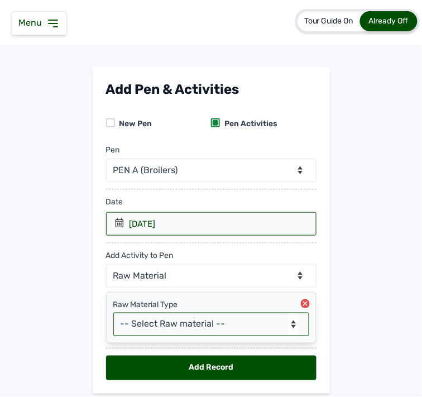
click at [226, 323] on select "-- Select Raw material -- feeds medications vaccines Biomass Fuel" at bounding box center [211, 324] width 196 height 23
select select "feeds"
click at [113, 313] on select "-- Select Raw material -- feeds medications vaccines Biomass Fuel" at bounding box center [211, 324] width 196 height 23
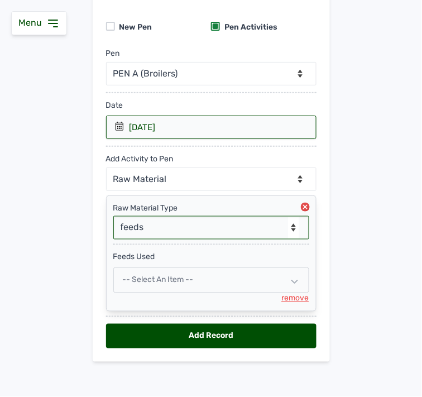
scroll to position [103, 0]
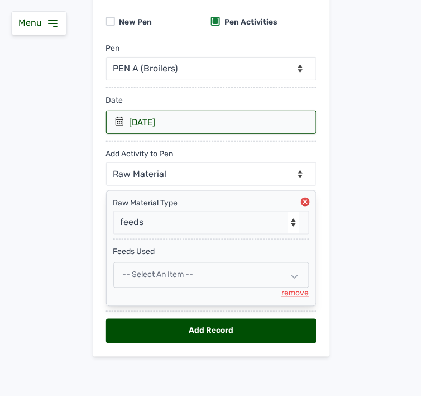
click at [218, 277] on div "-- Select an Item --" at bounding box center [211, 275] width 196 height 26
select select
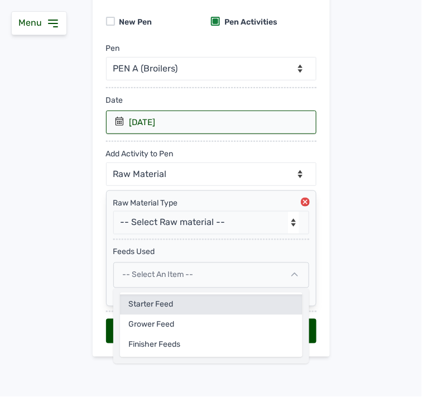
click at [183, 299] on div "Starter feed" at bounding box center [211, 305] width 183 height 20
select select
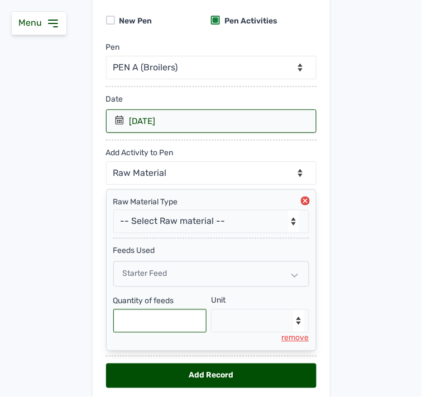
click at [174, 313] on input "text" at bounding box center [160, 320] width 94 height 23
type input "1"
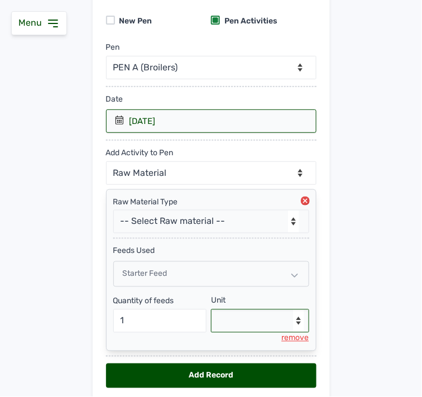
click at [248, 316] on select "--Select unit-- Bag(s) Kg" at bounding box center [260, 320] width 98 height 23
select select "Bag(s)"
click at [211, 310] on select "--Select unit-- Bag(s) Kg" at bounding box center [260, 320] width 98 height 23
click at [216, 375] on div "Add Record" at bounding box center [211, 375] width 210 height 25
select select "null"
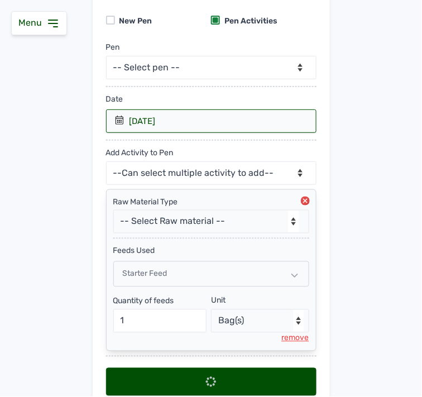
scroll to position [0, 0]
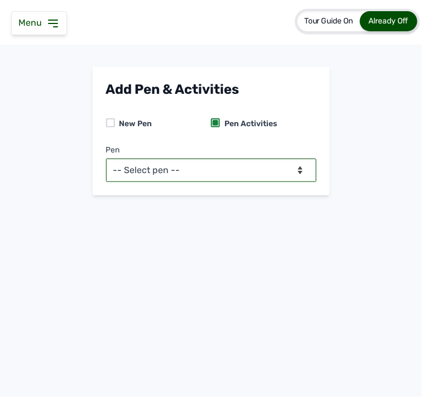
click at [218, 165] on select "-- Select pen -- PEN A (Broilers)" at bounding box center [211, 170] width 210 height 23
select select "mesbkeoa5506"
click at [106, 159] on select "-- Select pen -- PEN A (Broilers)" at bounding box center [211, 170] width 210 height 23
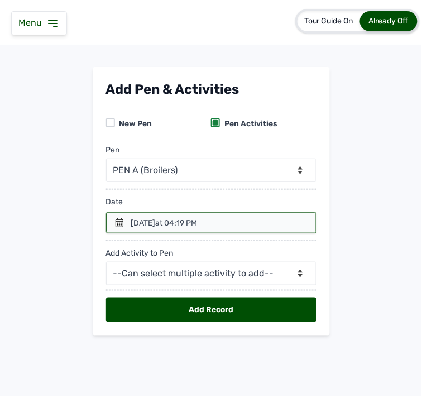
click at [132, 231] on div at bounding box center [211, 222] width 210 height 21
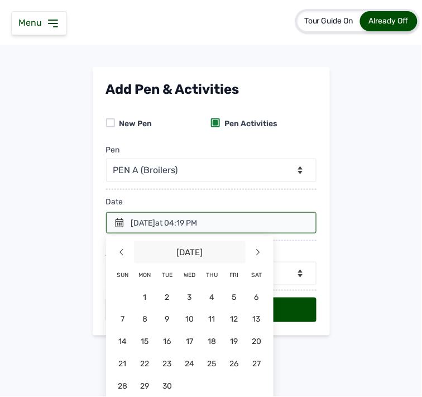
drag, startPoint x: 116, startPoint y: 249, endPoint x: 136, endPoint y: 255, distance: 20.3
click at [130, 253] on span "<" at bounding box center [123, 252] width 22 height 22
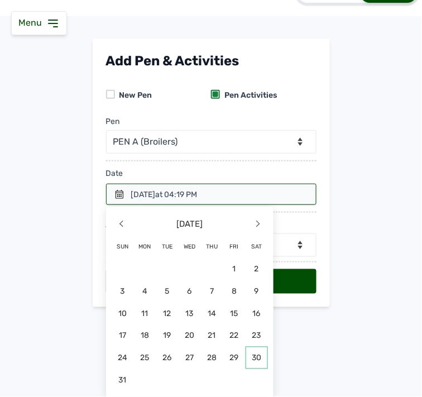
click at [254, 352] on span "30" at bounding box center [257, 358] width 22 height 22
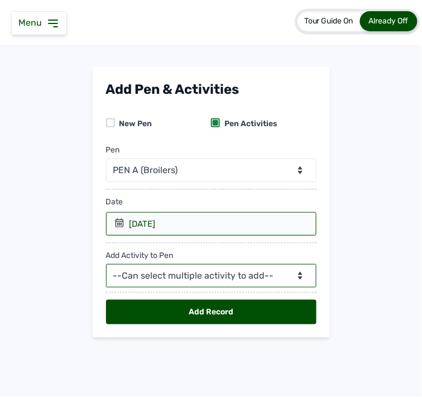
click at [203, 278] on select "--Can select multiple activity to add-- Raw Material Losses Weight" at bounding box center [211, 275] width 210 height 23
select select "Raw Material"
click at [106, 265] on select "--Can select multiple activity to add-- Raw Material Losses Weight" at bounding box center [211, 275] width 210 height 23
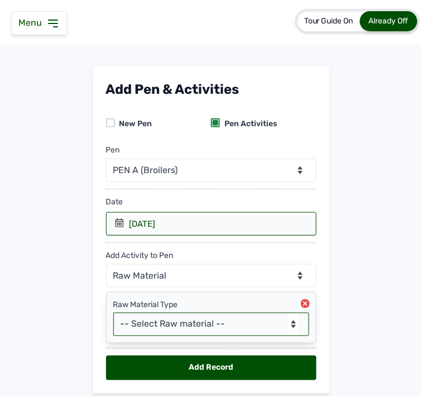
click at [208, 326] on select "-- Select Raw material -- feeds medications vaccines Biomass Fuel" at bounding box center [211, 324] width 196 height 23
select select "Biomass Fuel"
click at [113, 313] on select "-- Select Raw material -- feeds medications vaccines Biomass Fuel" at bounding box center [211, 324] width 196 height 23
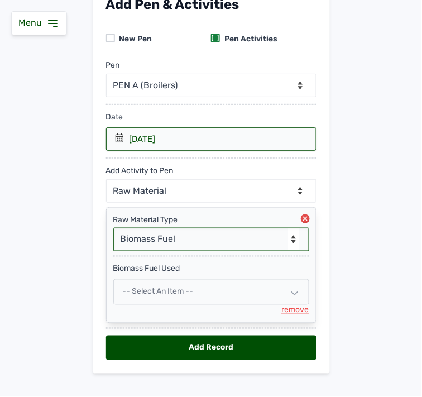
scroll to position [103, 0]
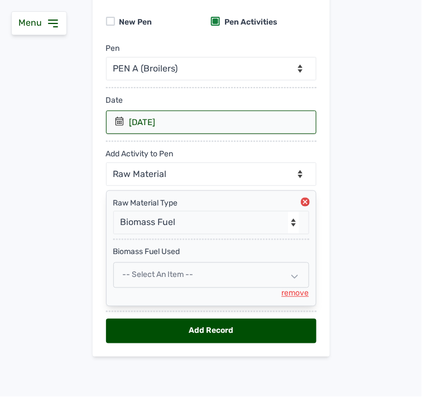
click at [227, 274] on div "-- Select an Item --" at bounding box center [211, 275] width 196 height 26
select select
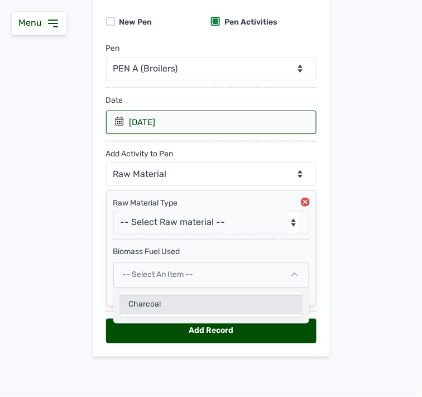
click at [159, 303] on div "Charcoal" at bounding box center [211, 305] width 183 height 20
select select
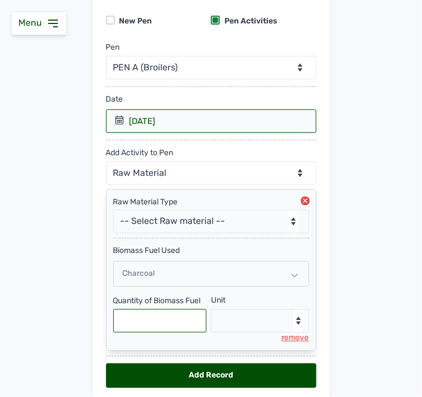
click at [168, 317] on input "text" at bounding box center [160, 320] width 94 height 23
type input "2"
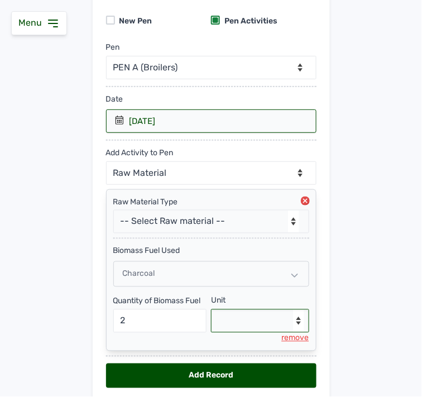
click at [255, 321] on select "--Select unit-- Bag(s)" at bounding box center [260, 320] width 98 height 23
select select "Bag(s)"
click at [211, 310] on select "--Select unit-- Bag(s)" at bounding box center [260, 320] width 98 height 23
click at [222, 372] on div "Add Record" at bounding box center [211, 375] width 210 height 25
select select "null"
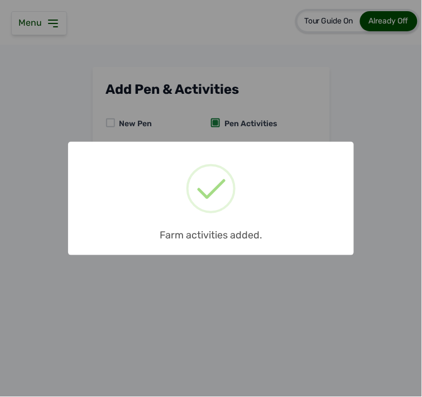
scroll to position [0, 0]
click at [272, 129] on div "× Farm activities added. OK No Cancel" at bounding box center [211, 198] width 422 height 397
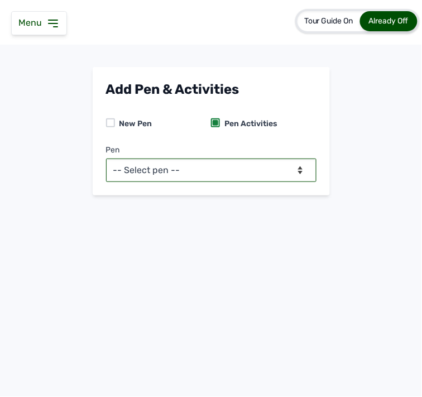
click at [252, 165] on select "-- Select pen -- PEN A (Broilers)" at bounding box center [211, 170] width 210 height 23
select select "mesbkeoa5506"
click at [106, 159] on select "-- Select pen -- PEN A (Broilers)" at bounding box center [211, 170] width 210 height 23
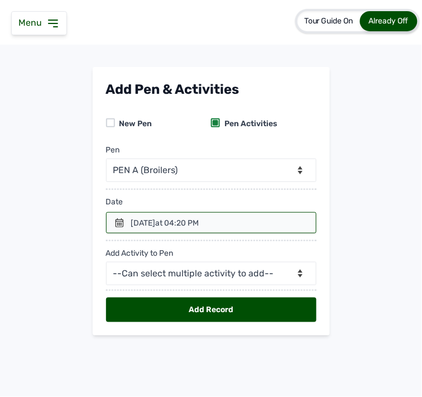
click at [199, 219] on div "[DATE] 04:20 PM" at bounding box center [165, 223] width 68 height 11
click at [125, 221] on div at bounding box center [211, 222] width 210 height 21
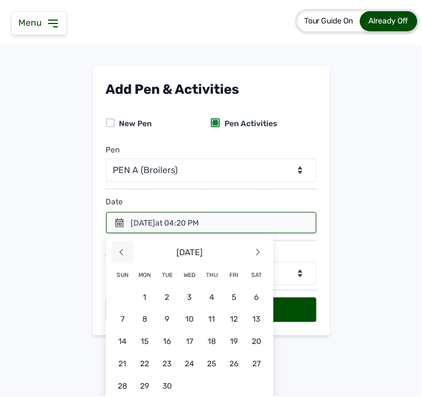
drag, startPoint x: 114, startPoint y: 252, endPoint x: 144, endPoint y: 264, distance: 32.3
click at [114, 252] on span "<" at bounding box center [123, 252] width 22 height 22
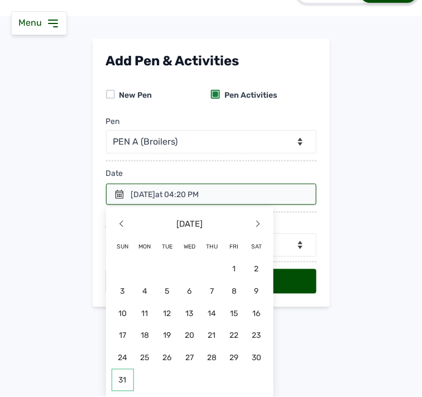
click at [116, 372] on span "31" at bounding box center [123, 380] width 22 height 22
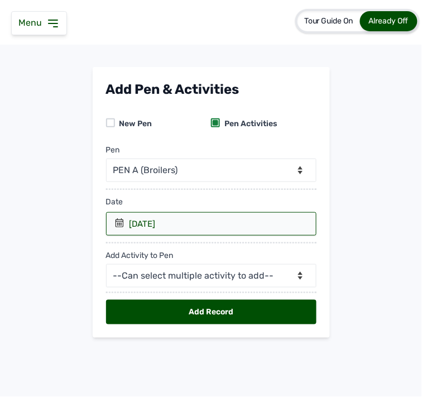
scroll to position [0, 0]
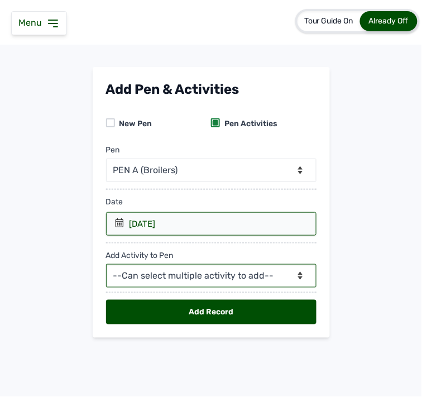
click at [255, 280] on select "--Can select multiple activity to add-- Raw Material Losses Weight" at bounding box center [211, 275] width 210 height 23
select select "Raw Material"
click at [106, 265] on select "--Can select multiple activity to add-- Raw Material Losses Weight" at bounding box center [211, 275] width 210 height 23
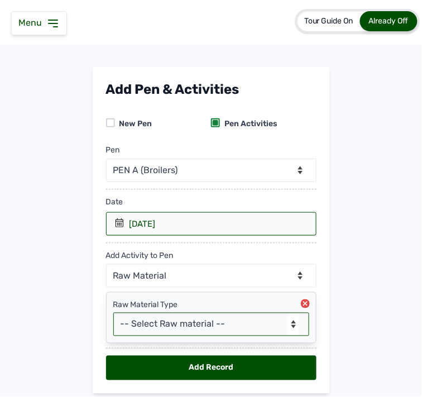
click at [160, 324] on select "-- Select Raw material -- feeds medications vaccines Biomass Fuel" at bounding box center [211, 324] width 196 height 23
select select "Biomass Fuel"
click at [113, 313] on select "-- Select Raw material -- feeds medications vaccines Biomass Fuel" at bounding box center [211, 324] width 196 height 23
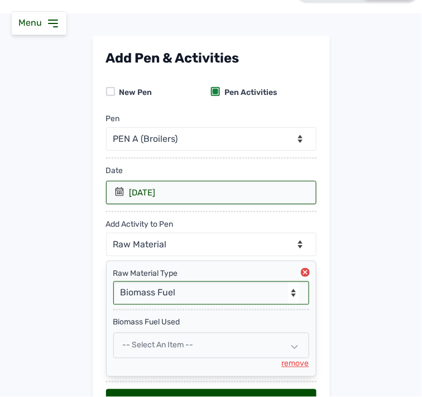
scroll to position [62, 0]
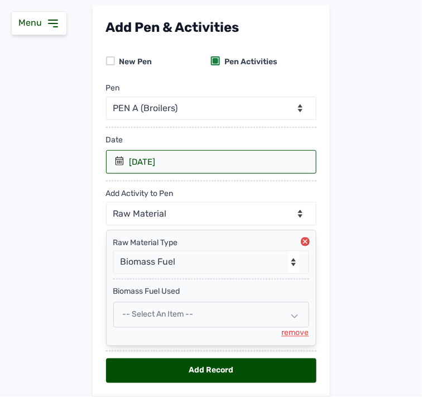
click at [218, 315] on div "-- Select an Item --" at bounding box center [211, 315] width 196 height 26
select select
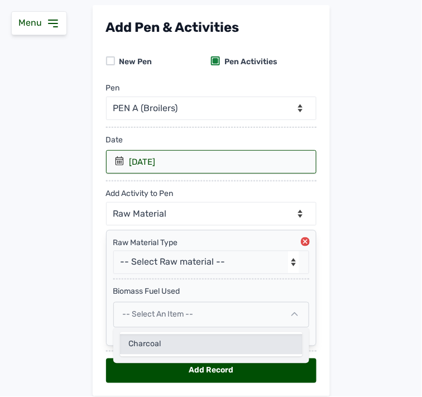
click at [162, 342] on div "Charcoal" at bounding box center [211, 344] width 183 height 20
select select
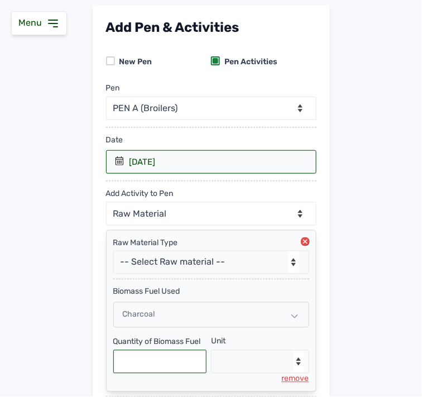
click at [151, 353] on input "text" at bounding box center [160, 361] width 94 height 23
type input "2"
click at [231, 360] on select "--Select unit-- Bag(s)" at bounding box center [260, 361] width 98 height 23
select select "Bag(s)"
click at [211, 351] on select "--Select unit-- Bag(s)" at bounding box center [260, 361] width 98 height 23
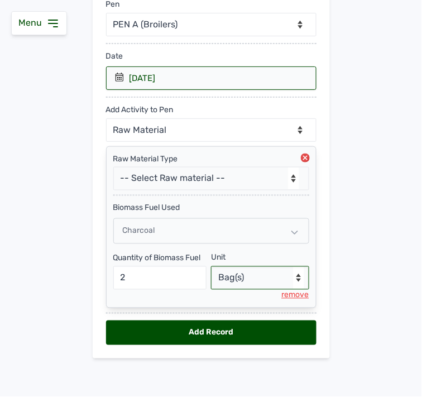
scroll to position [149, 0]
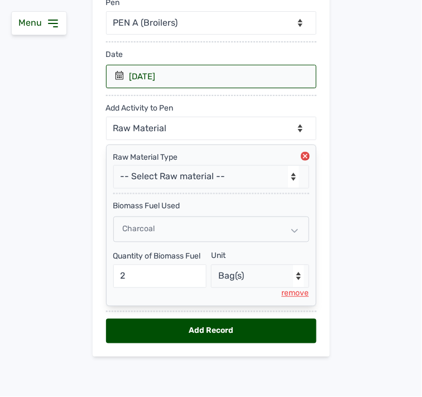
click at [249, 327] on div "Add Record" at bounding box center [211, 331] width 210 height 25
select select "null"
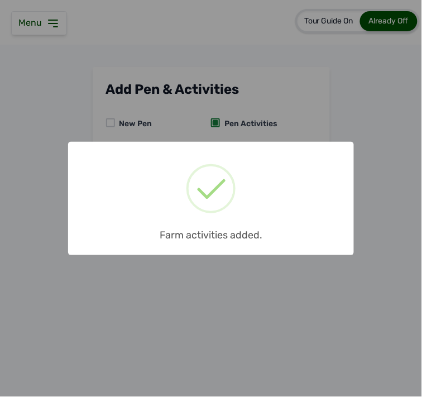
scroll to position [0, 0]
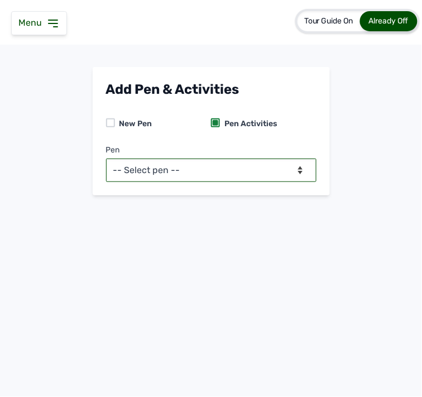
click at [256, 166] on select "-- Select pen -- PEN A (Broilers)" at bounding box center [211, 170] width 210 height 23
select select "mesbkeoa5506"
click at [106, 159] on select "-- Select pen -- PEN A (Broilers)" at bounding box center [211, 170] width 210 height 23
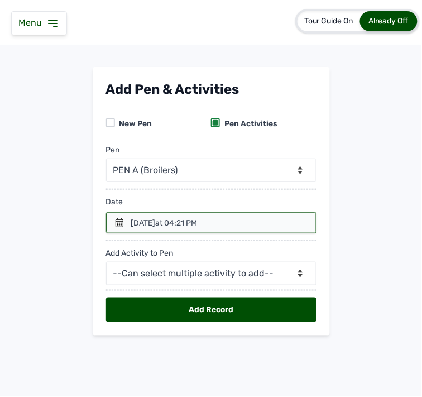
click at [247, 224] on div at bounding box center [211, 222] width 210 height 21
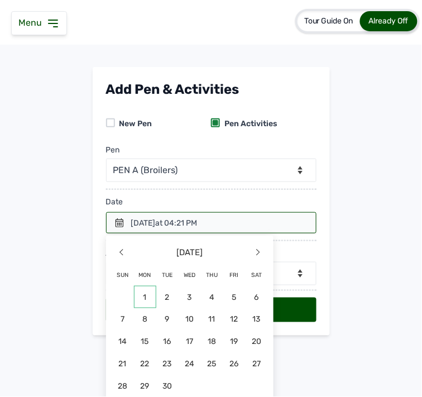
click at [142, 295] on span "1" at bounding box center [145, 297] width 22 height 22
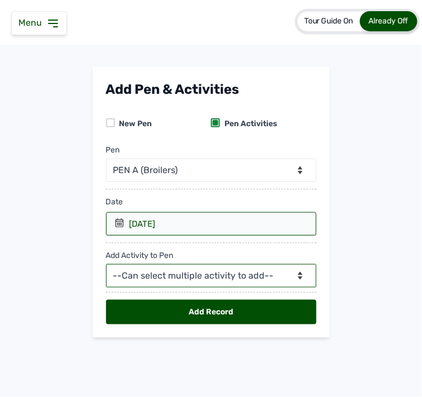
click at [193, 272] on select "--Can select multiple activity to add-- Raw Material Losses Weight" at bounding box center [211, 275] width 210 height 23
select select "Raw Material"
click at [106, 265] on select "--Can select multiple activity to add-- Raw Material Losses Weight" at bounding box center [211, 275] width 210 height 23
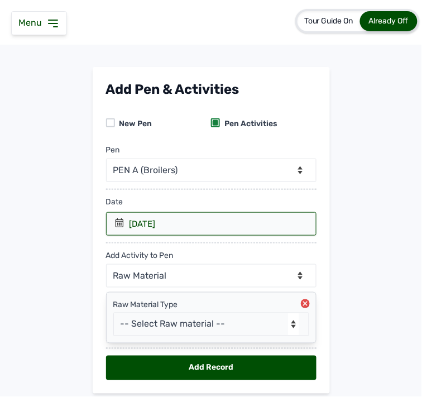
click at [197, 313] on div "Raw Material Type -- Select Raw material -- feeds medications vaccines Biomass …" at bounding box center [211, 317] width 196 height 37
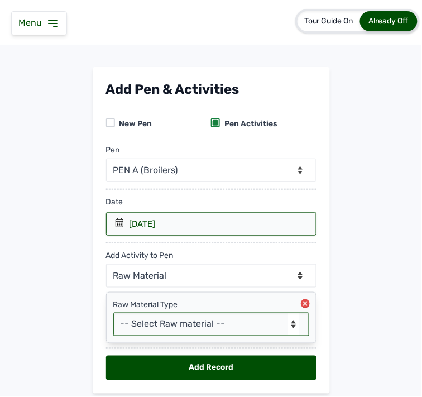
click at [183, 327] on select "-- Select Raw material -- feeds medications vaccines Biomass Fuel" at bounding box center [211, 324] width 196 height 23
select select "Biomass Fuel"
click at [113, 313] on select "-- Select Raw material -- feeds medications vaccines Biomass Fuel" at bounding box center [211, 324] width 196 height 23
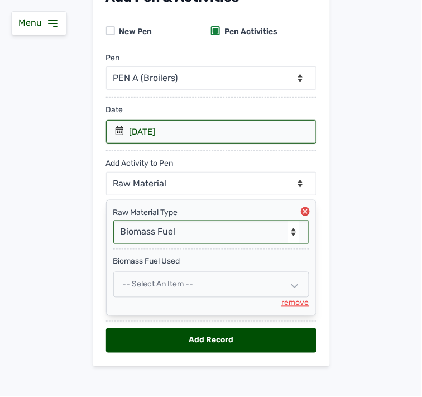
scroll to position [103, 0]
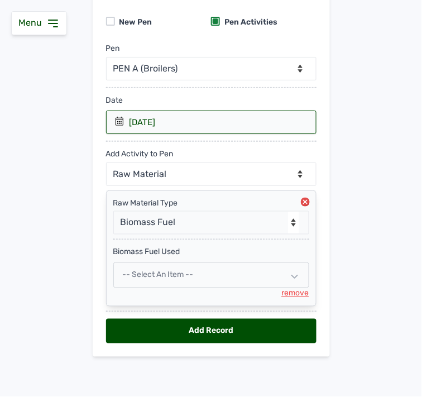
click at [232, 271] on div "-- Select an Item --" at bounding box center [211, 275] width 196 height 26
select select
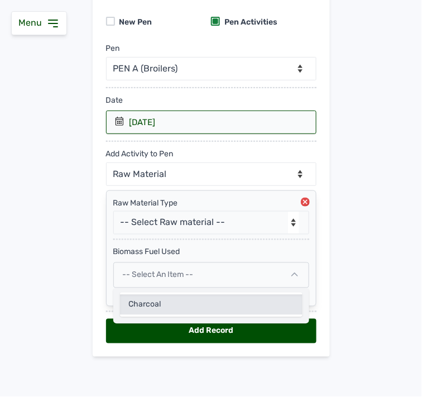
click at [185, 296] on div "Charcoal" at bounding box center [211, 305] width 183 height 20
select select
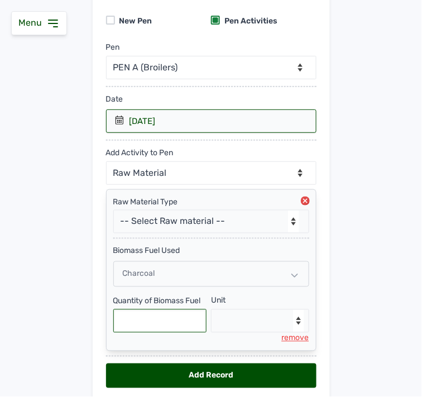
click at [164, 314] on input "text" at bounding box center [160, 320] width 94 height 23
type input "2"
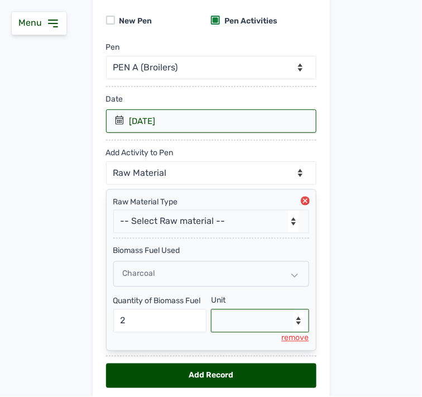
click at [229, 317] on select "--Select unit-- Bag(s)" at bounding box center [260, 320] width 98 height 23
select select "Bag(s)"
click at [211, 310] on select "--Select unit-- Bag(s)" at bounding box center [260, 320] width 98 height 23
drag, startPoint x: 217, startPoint y: 373, endPoint x: 287, endPoint y: 342, distance: 77.0
click at [223, 371] on div "Add Record" at bounding box center [211, 375] width 210 height 25
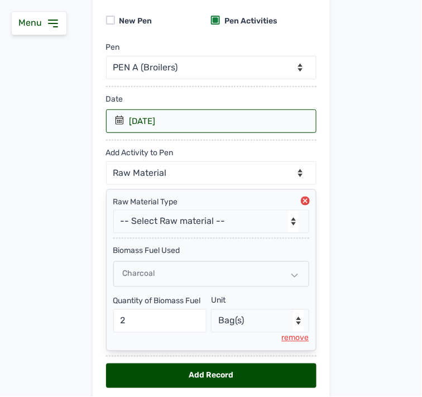
select select "null"
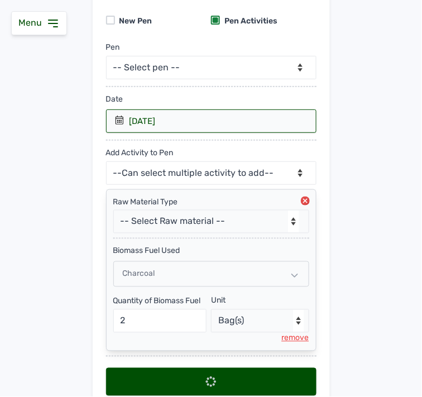
scroll to position [0, 0]
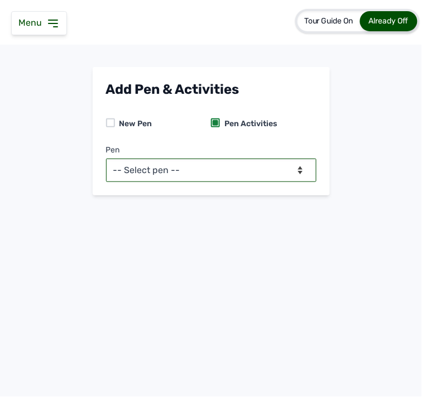
click at [236, 170] on select "-- Select pen -- PEN A (Broilers)" at bounding box center [211, 170] width 210 height 23
select select "mesbkeoa5506"
click at [106, 159] on select "-- Select pen -- PEN A (Broilers)" at bounding box center [211, 170] width 210 height 23
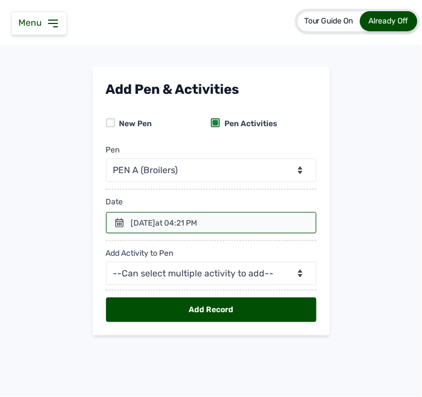
click at [125, 224] on div at bounding box center [211, 222] width 210 height 21
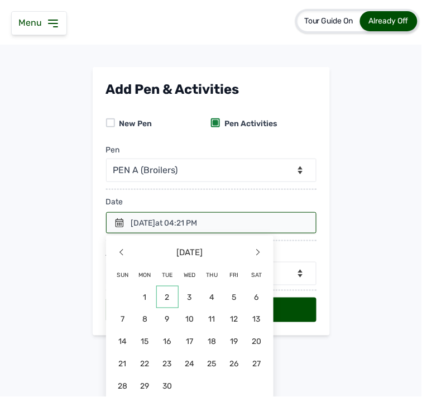
click at [166, 289] on span "2" at bounding box center [167, 297] width 22 height 22
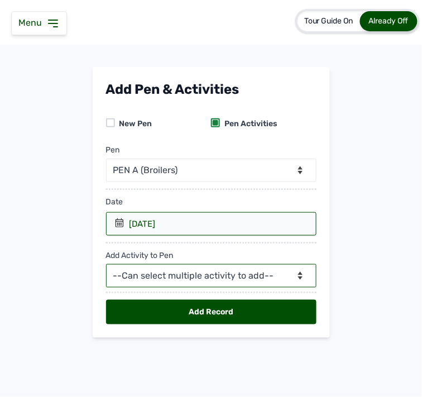
click at [192, 274] on select "--Can select multiple activity to add-- Raw Material Losses Weight" at bounding box center [211, 275] width 210 height 23
select select "Raw Material"
click at [106, 265] on select "--Can select multiple activity to add-- Raw Material Losses Weight" at bounding box center [211, 275] width 210 height 23
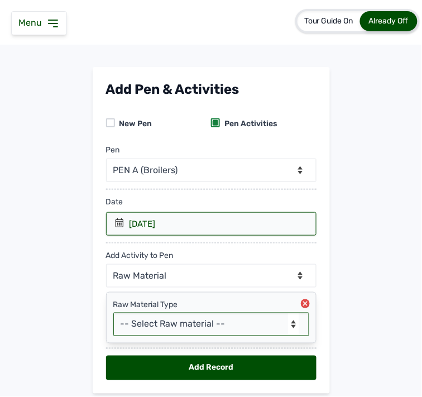
click at [147, 319] on select "-- Select Raw material -- feeds medications vaccines Biomass Fuel" at bounding box center [211, 324] width 196 height 23
select select "Biomass Fuel"
click at [113, 313] on select "-- Select Raw material -- feeds medications vaccines Biomass Fuel" at bounding box center [211, 324] width 196 height 23
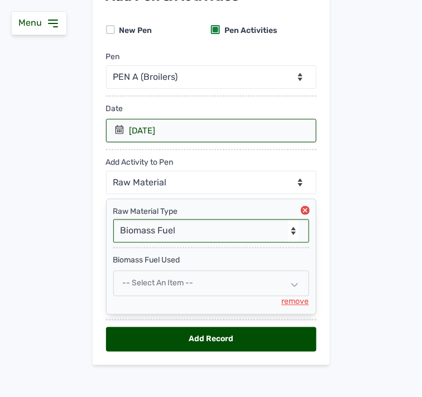
scroll to position [103, 0]
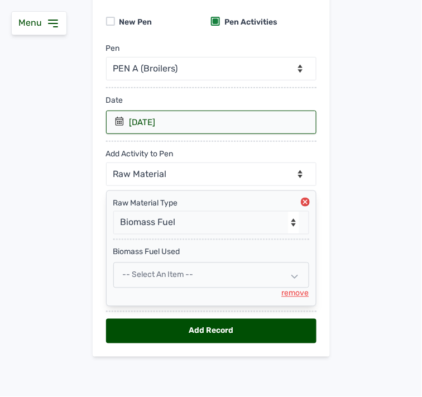
click at [260, 279] on div "-- Select an Item --" at bounding box center [211, 275] width 196 height 26
select select
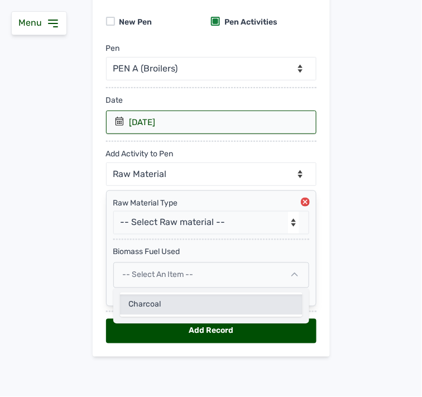
click at [211, 305] on div "Charcoal" at bounding box center [211, 305] width 183 height 20
select select
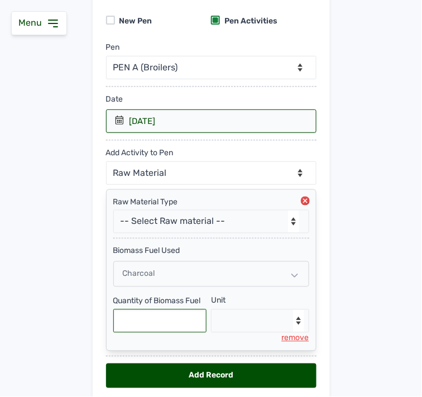
click at [180, 314] on input "text" at bounding box center [160, 320] width 94 height 23
type input "1"
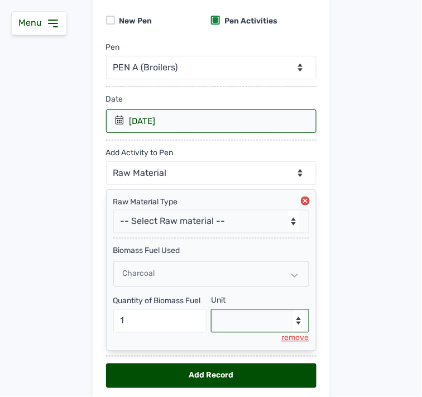
click at [252, 318] on select "--Select unit-- Bag(s)" at bounding box center [260, 320] width 98 height 23
select select "Bag(s)"
click at [211, 310] on select "--Select unit-- Bag(s)" at bounding box center [260, 320] width 98 height 23
click at [147, 376] on div "Add Record" at bounding box center [211, 375] width 210 height 25
select select "null"
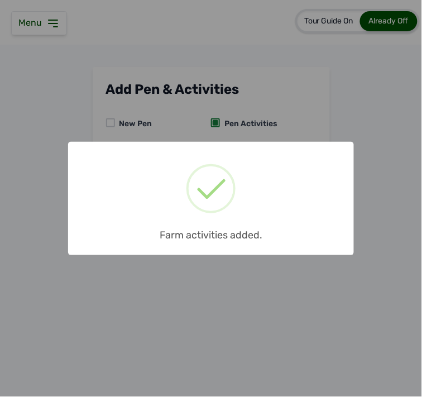
scroll to position [0, 0]
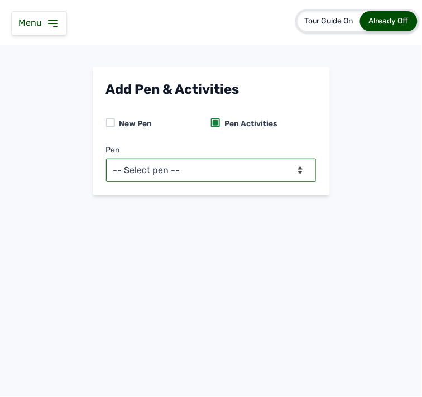
click at [275, 165] on select "-- Select pen -- PEN A (Broilers)" at bounding box center [211, 170] width 210 height 23
select select "mesbkeoa5506"
click at [106, 159] on select "-- Select pen -- PEN A (Broilers)" at bounding box center [211, 170] width 210 height 23
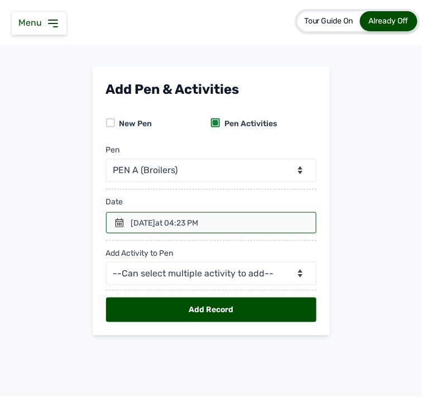
click at [233, 221] on div at bounding box center [211, 222] width 210 height 21
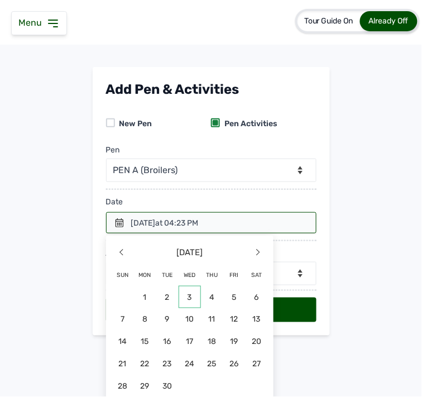
click at [192, 292] on span "3" at bounding box center [190, 297] width 22 height 22
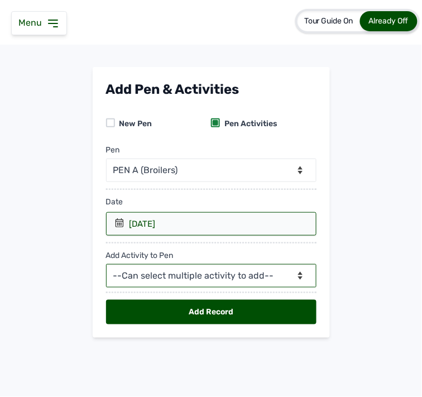
click at [222, 272] on select "--Can select multiple activity to add-- Raw Material Losses Weight" at bounding box center [211, 275] width 210 height 23
select select "Raw Material"
click at [106, 265] on select "--Can select multiple activity to add-- Raw Material Losses Weight" at bounding box center [211, 275] width 210 height 23
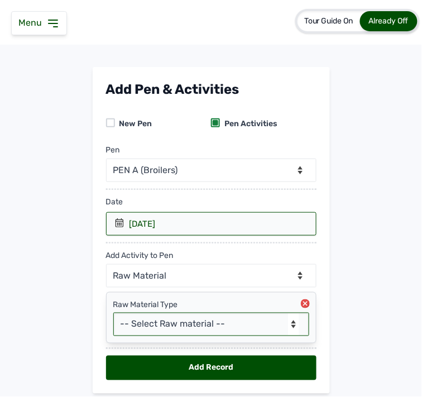
click at [149, 317] on select "-- Select Raw material -- feeds medications vaccines Biomass Fuel" at bounding box center [211, 324] width 196 height 23
select select "Biomass Fuel"
click at [113, 313] on select "-- Select Raw material -- feeds medications vaccines Biomass Fuel" at bounding box center [211, 324] width 196 height 23
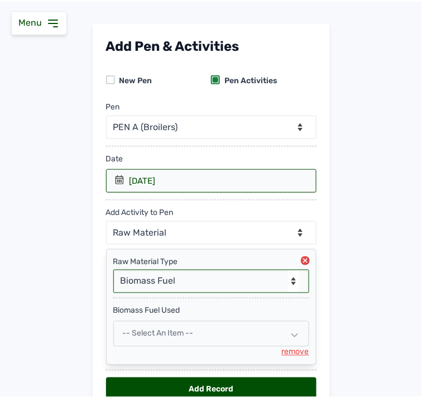
scroll to position [103, 0]
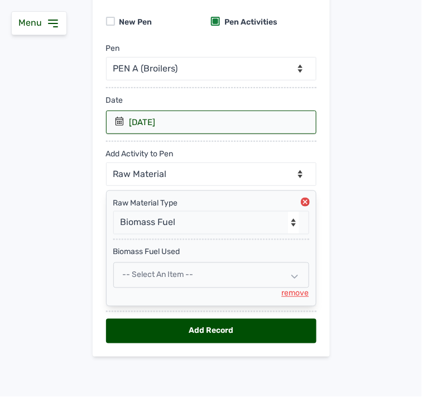
click at [198, 276] on div "-- Select an Item --" at bounding box center [211, 275] width 196 height 26
select select
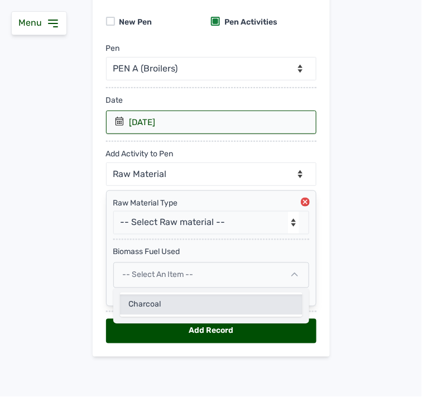
click at [171, 297] on div "Charcoal" at bounding box center [211, 305] width 183 height 20
select select
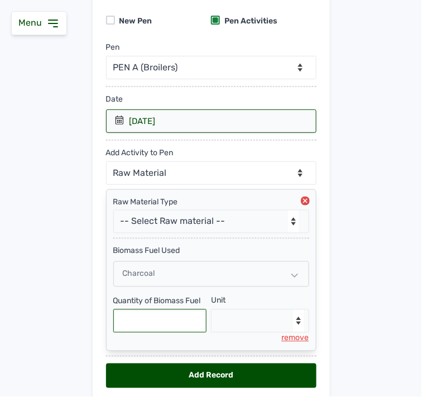
click at [175, 319] on input "text" at bounding box center [160, 320] width 94 height 23
type input "1"
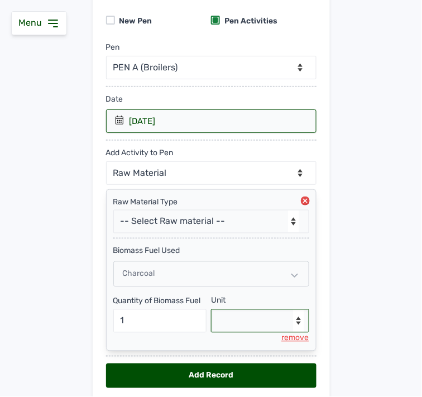
click at [292, 324] on select "--Select unit-- Bag(s)" at bounding box center [260, 320] width 98 height 23
select select "Bag(s)"
click at [211, 310] on select "--Select unit-- Bag(s)" at bounding box center [260, 320] width 98 height 23
click at [251, 376] on div "Add Record" at bounding box center [211, 375] width 210 height 25
select select "null"
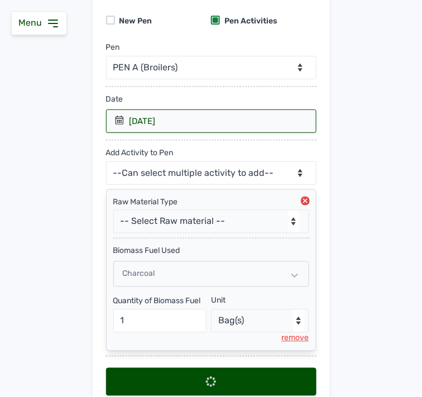
select select
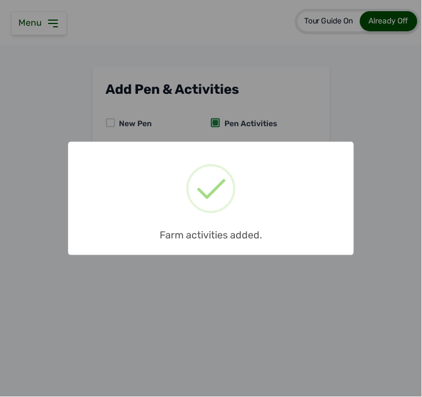
scroll to position [0, 0]
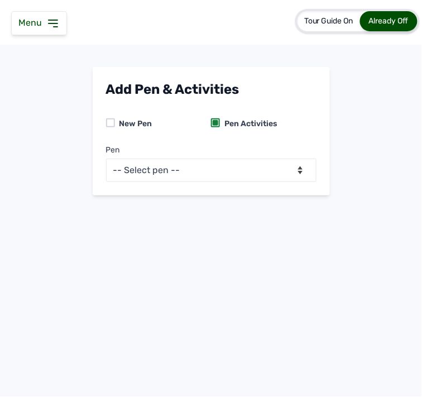
click at [58, 21] on icon at bounding box center [52, 23] width 13 height 13
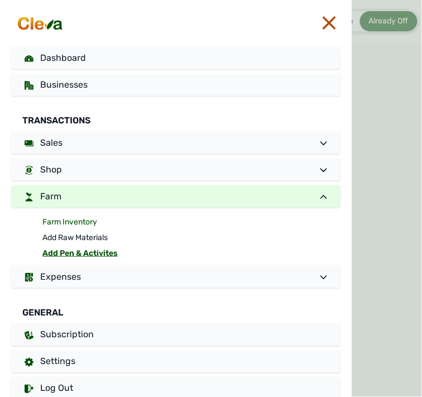
click at [88, 219] on link "Farm Inventory" at bounding box center [191, 222] width 298 height 16
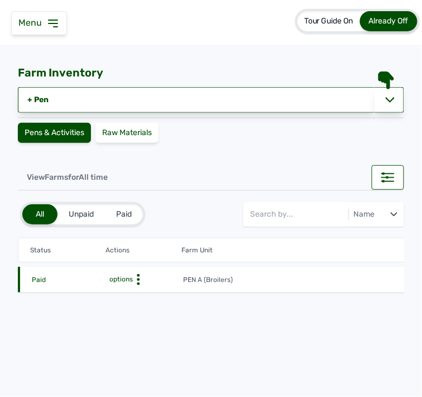
drag, startPoint x: 133, startPoint y: 276, endPoint x: 145, endPoint y: 271, distance: 13.3
click at [133, 274] on icon at bounding box center [138, 279] width 11 height 11
click at [138, 291] on div "Farm Activities" at bounding box center [141, 296] width 79 height 13
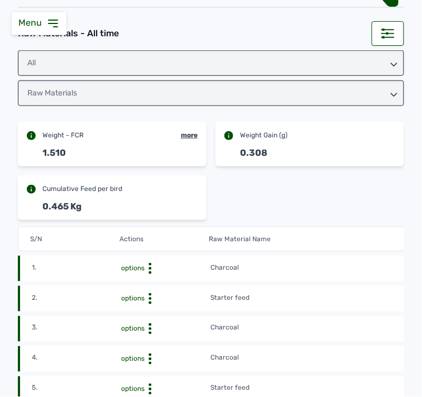
scroll to position [186, 0]
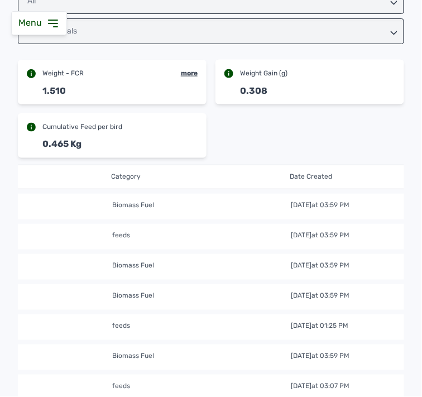
scroll to position [0, 571]
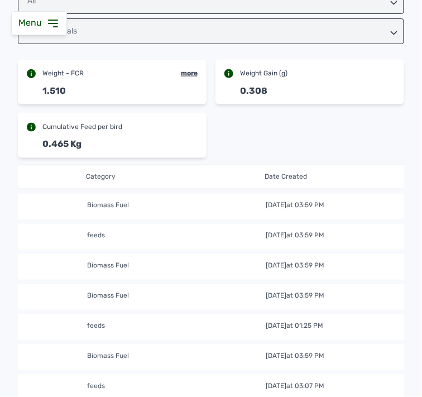
drag, startPoint x: 219, startPoint y: 289, endPoint x: 219, endPoint y: 281, distance: 7.8
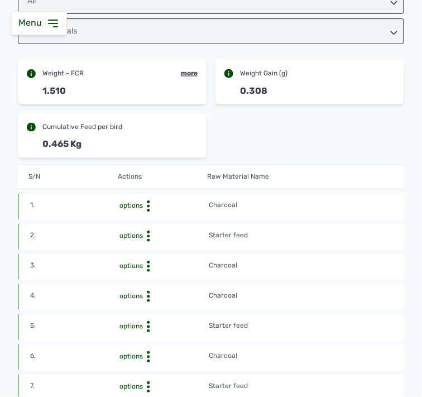
scroll to position [0, 0]
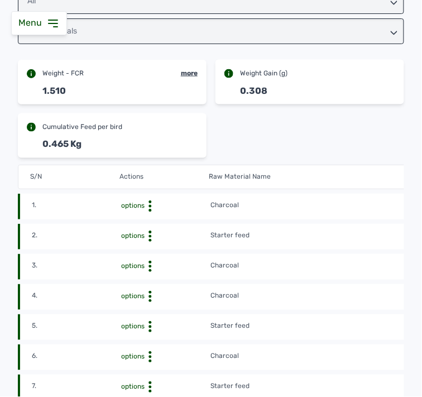
click at [149, 270] on circle at bounding box center [150, 271] width 3 height 3
click at [155, 285] on div "Delete" at bounding box center [169, 283] width 79 height 13
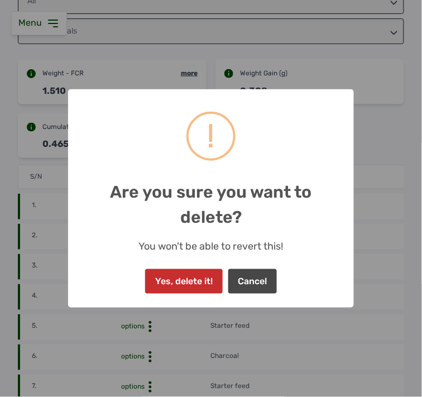
click at [174, 285] on button "Yes, delete it!" at bounding box center [183, 281] width 77 height 25
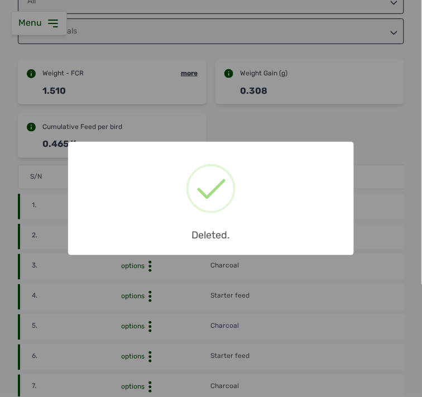
click at [373, 266] on div "× Deleted. OK No Cancel" at bounding box center [211, 198] width 422 height 397
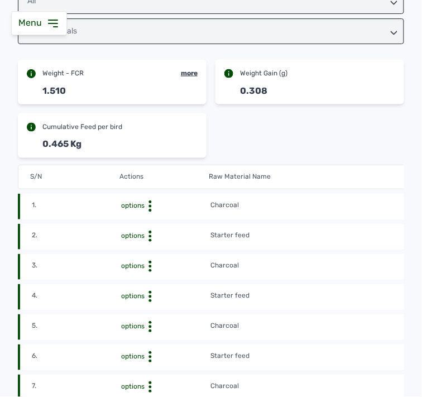
click at [398, 271] on td "Charcoal" at bounding box center [344, 267] width 268 height 12
